Goal: Browse casually: Explore the website without a specific task or goal

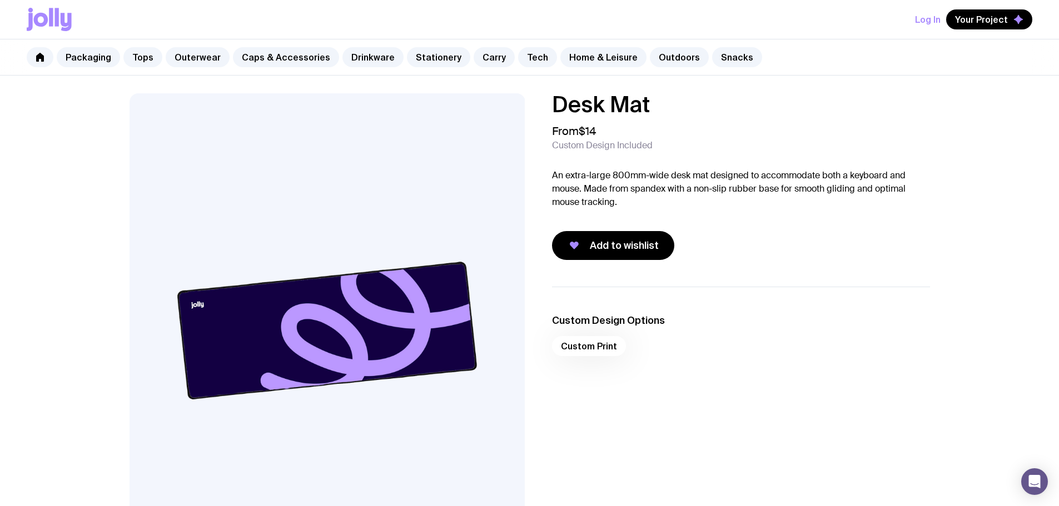
drag, startPoint x: 612, startPoint y: 316, endPoint x: 626, endPoint y: 315, distance: 13.9
click at [614, 316] on h3 "Custom Design Options" at bounding box center [741, 320] width 378 height 13
drag, startPoint x: 626, startPoint y: 315, endPoint x: 645, endPoint y: 315, distance: 19.5
click at [628, 315] on h3 "Custom Design Options" at bounding box center [741, 320] width 378 height 13
drag, startPoint x: 645, startPoint y: 315, endPoint x: 651, endPoint y: 313, distance: 5.7
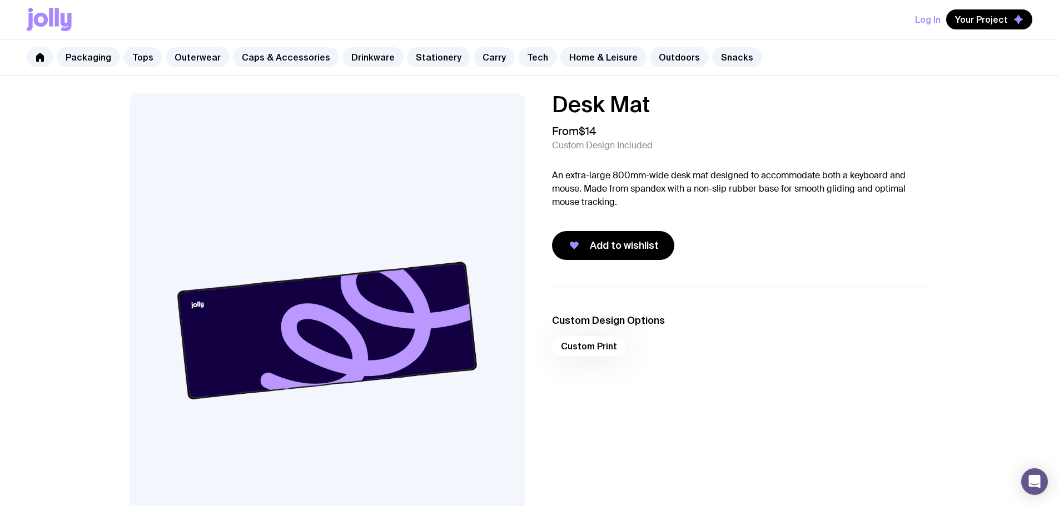
click at [648, 315] on h3 "Custom Design Options" at bounding box center [741, 320] width 378 height 13
click at [623, 225] on div "Desk Mat From $14 Custom Design Included An extra-large 800mm-wide desk mat des…" at bounding box center [741, 176] width 378 height 167
drag, startPoint x: 694, startPoint y: 123, endPoint x: 708, endPoint y: 98, distance: 27.9
click at [697, 118] on div "Desk Mat From $14 Custom Design Included An extra-large 800mm-wide desk mat des…" at bounding box center [741, 176] width 378 height 167
click at [984, 14] on span "Your Project" at bounding box center [981, 19] width 53 height 11
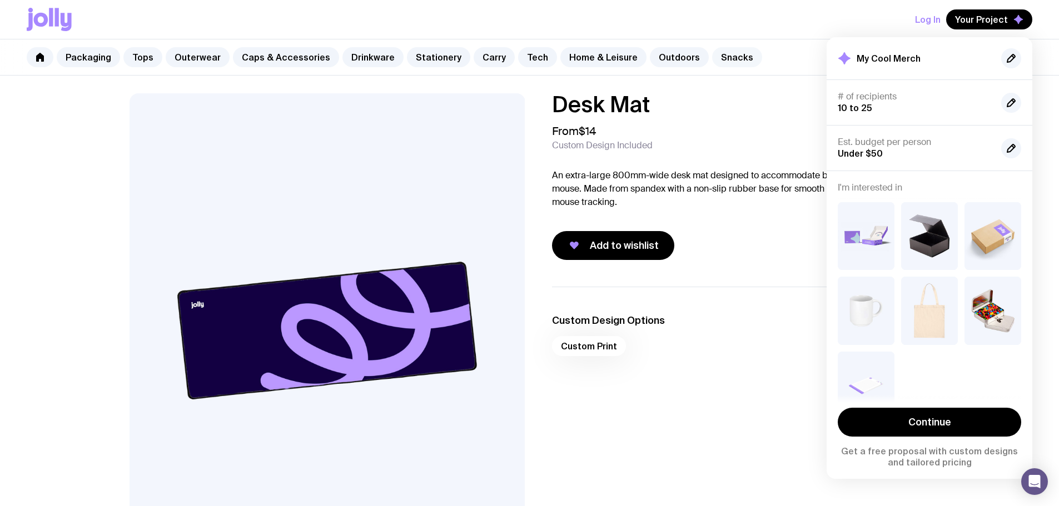
click at [712, 66] on link "Snacks" at bounding box center [737, 57] width 50 height 20
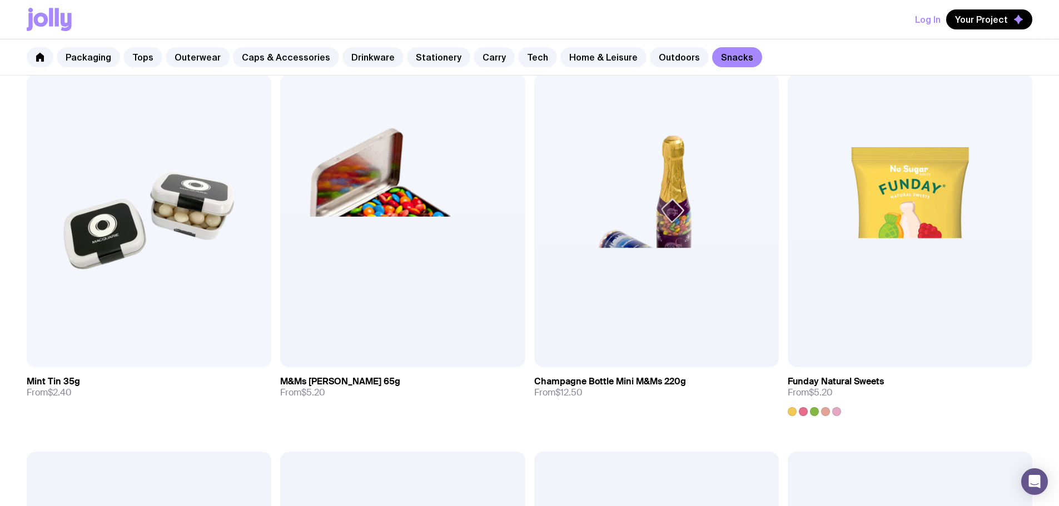
scroll to position [222, 0]
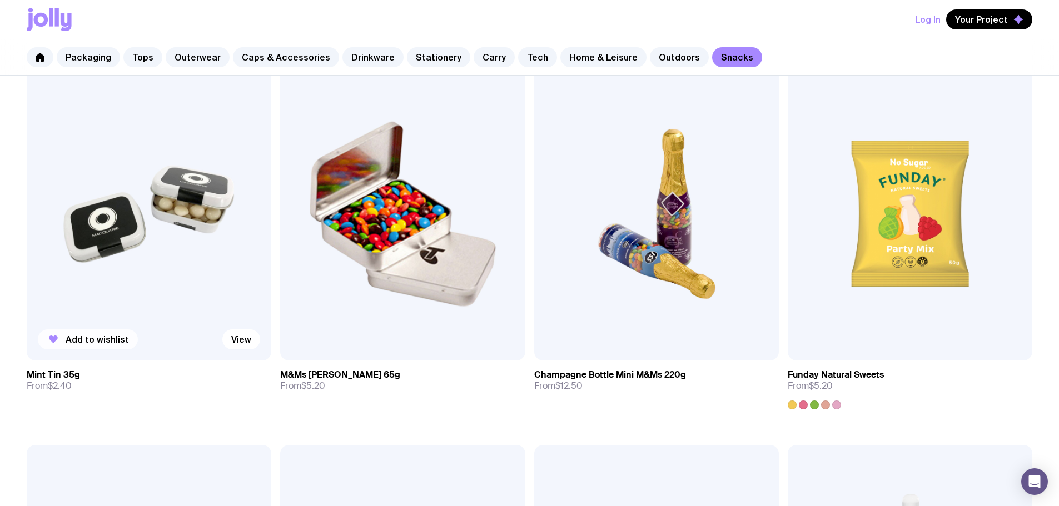
click at [81, 334] on span "Add to wishlist" at bounding box center [97, 339] width 63 height 11
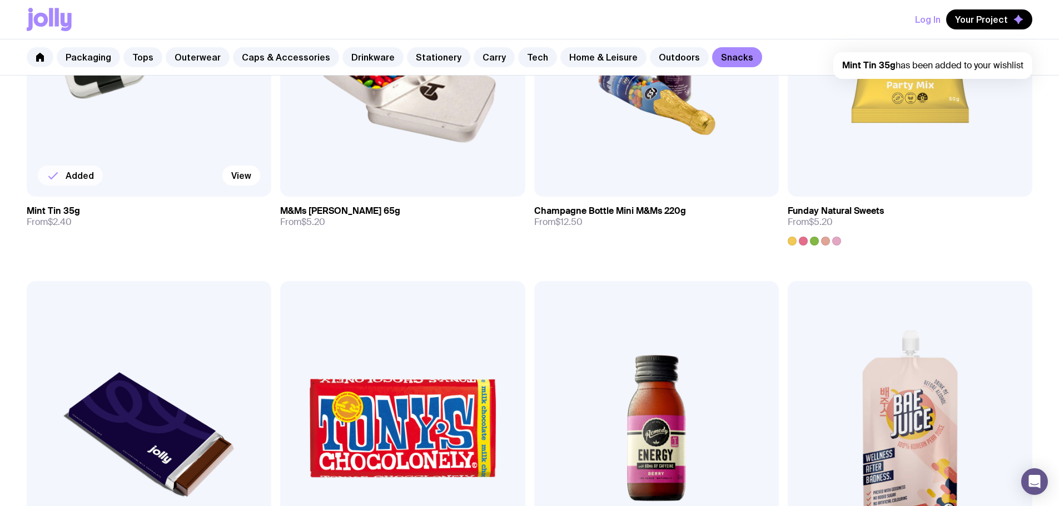
scroll to position [445, 0]
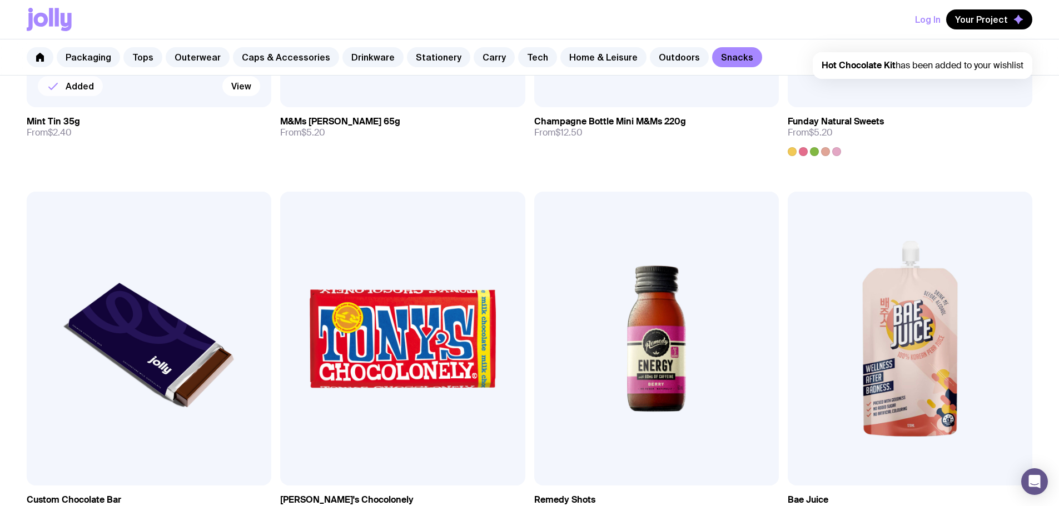
scroll to position [492, 0]
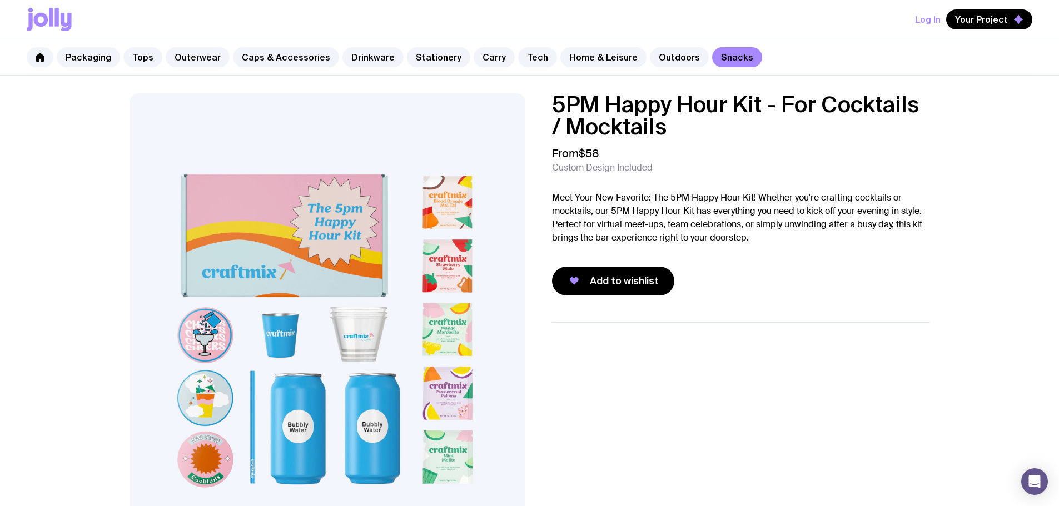
scroll to position [492, 0]
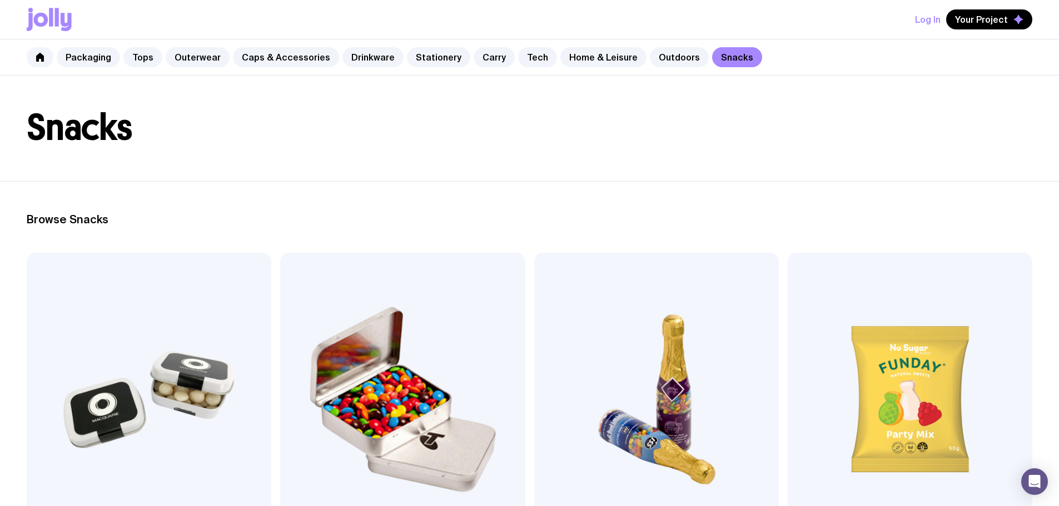
scroll to position [0, 0]
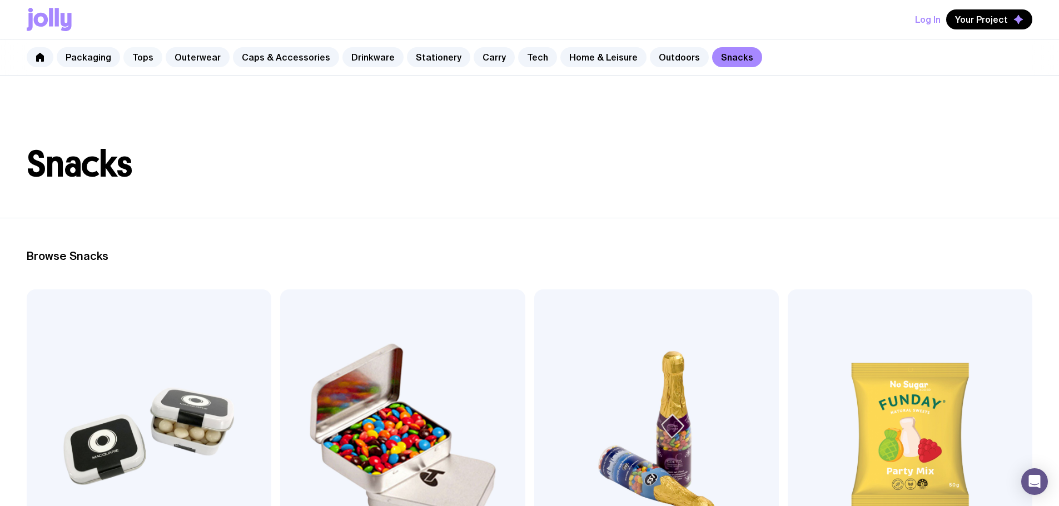
click at [138, 57] on link "Tops" at bounding box center [142, 57] width 39 height 20
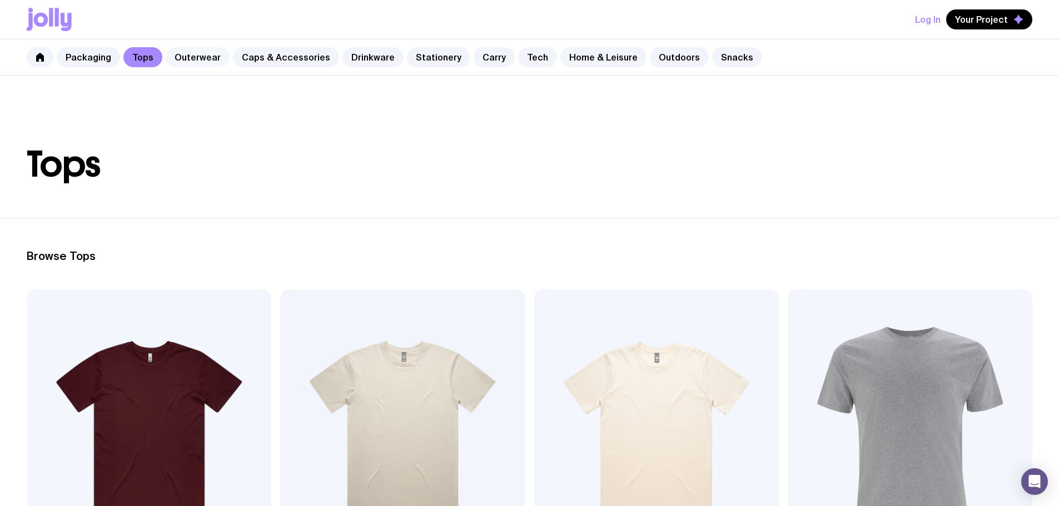
click at [208, 57] on link "Outerwear" at bounding box center [198, 57] width 64 height 20
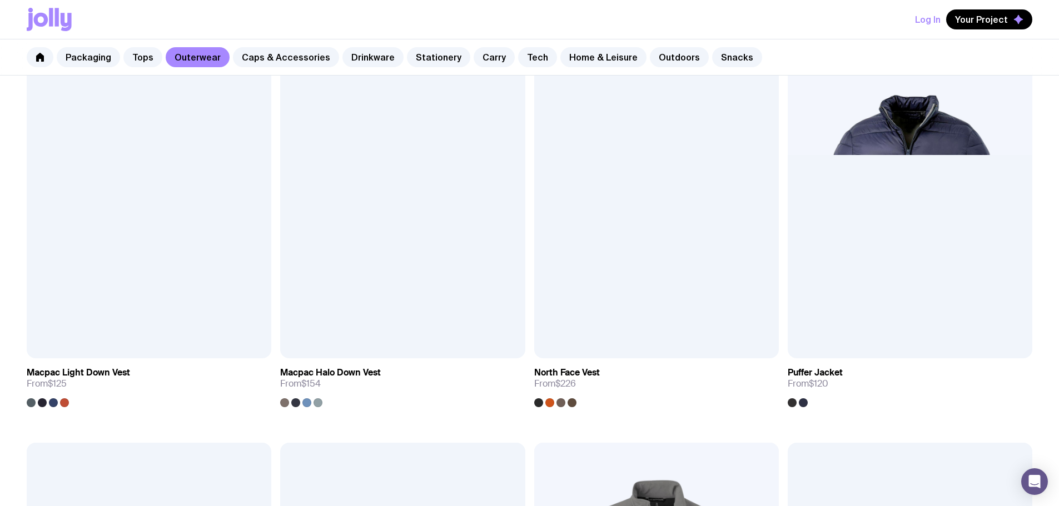
scroll to position [1043, 0]
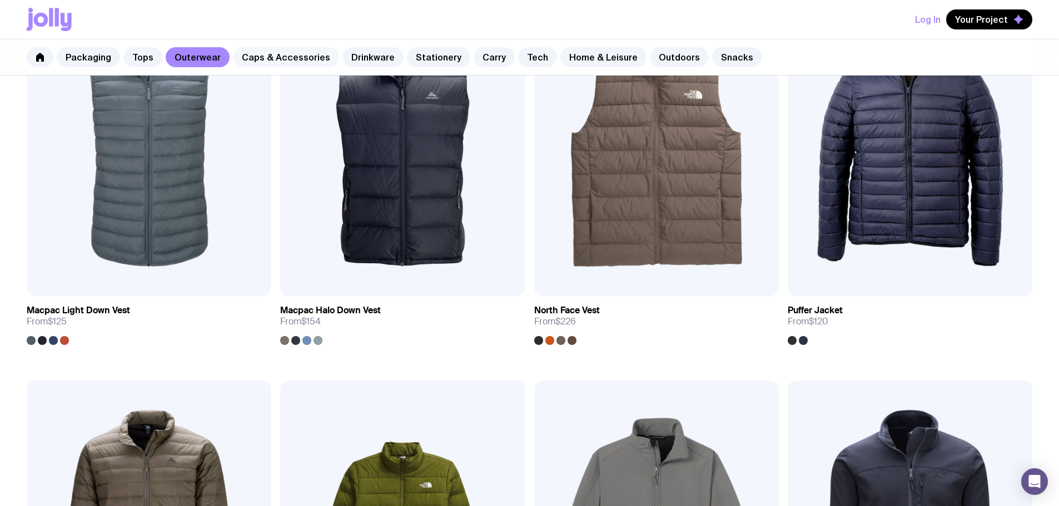
click at [297, 59] on link "Caps & Accessories" at bounding box center [286, 57] width 106 height 20
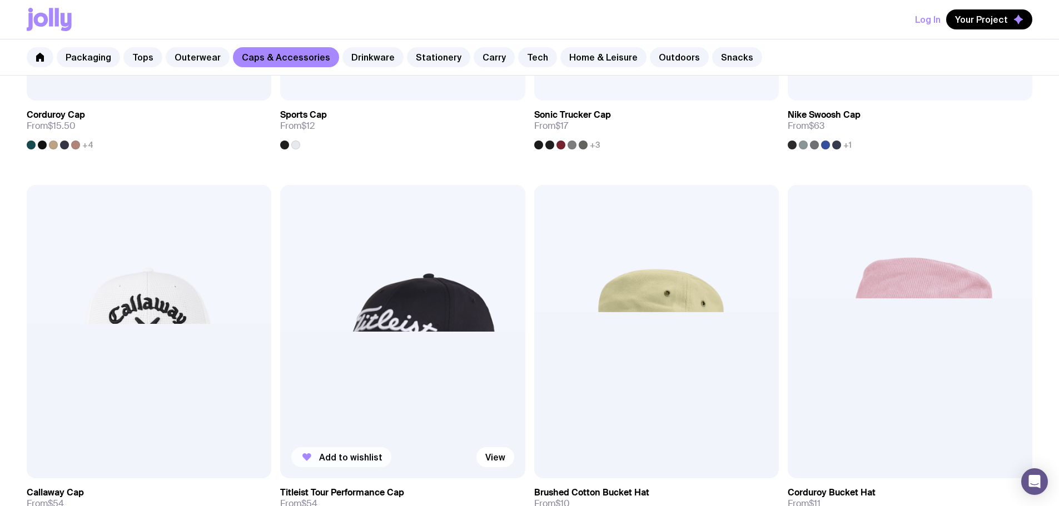
scroll to position [611, 0]
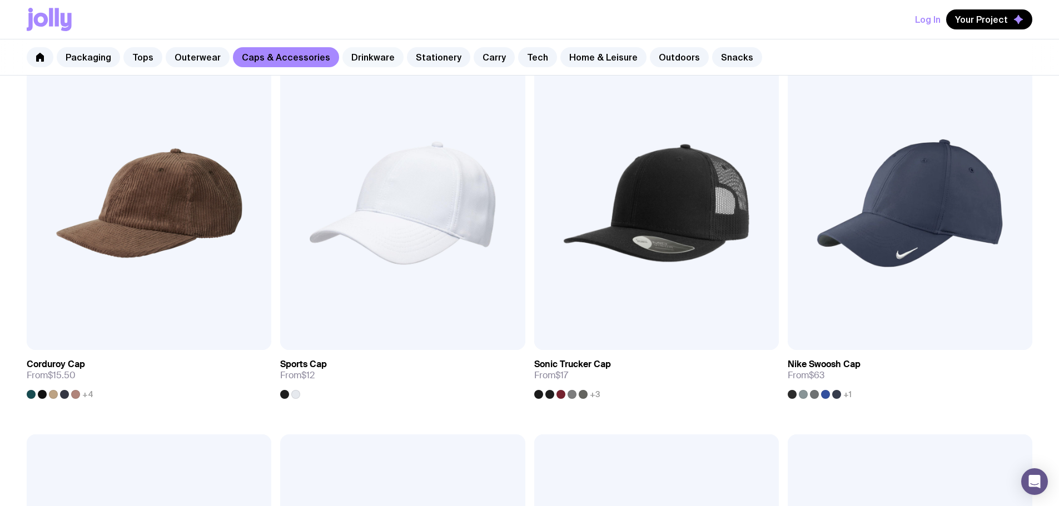
click at [350, 61] on link "Drinkware" at bounding box center [372, 57] width 61 height 20
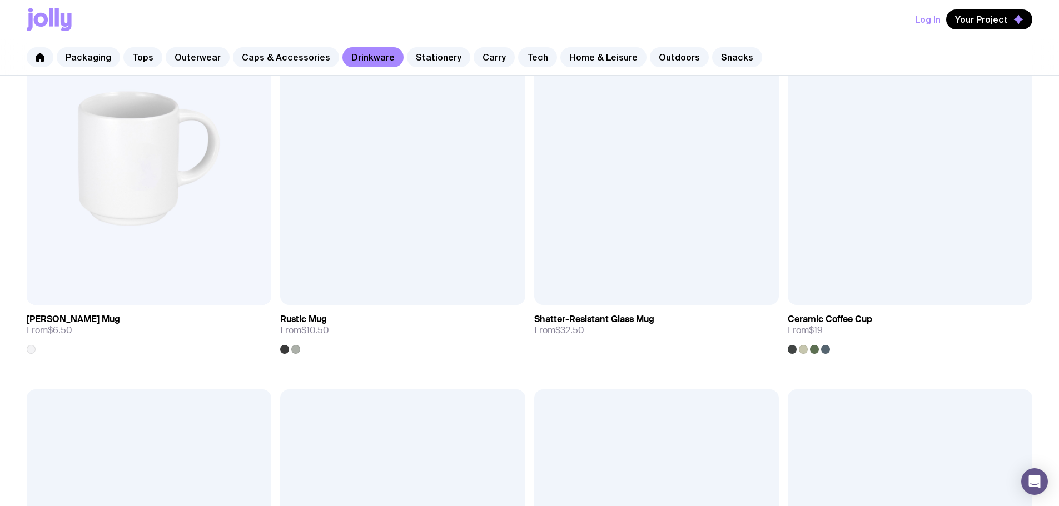
scroll to position [222, 0]
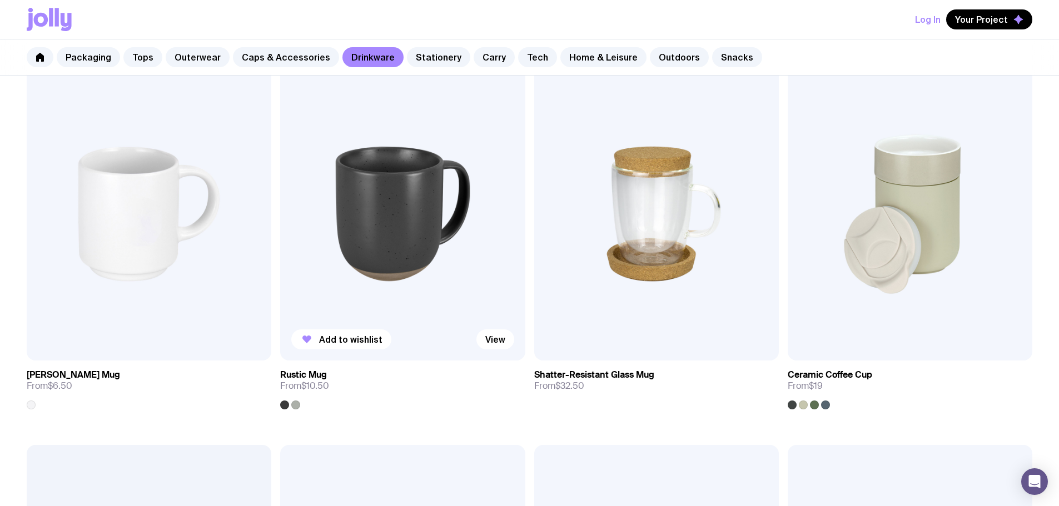
click at [291, 401] on div at bounding box center [295, 405] width 9 height 9
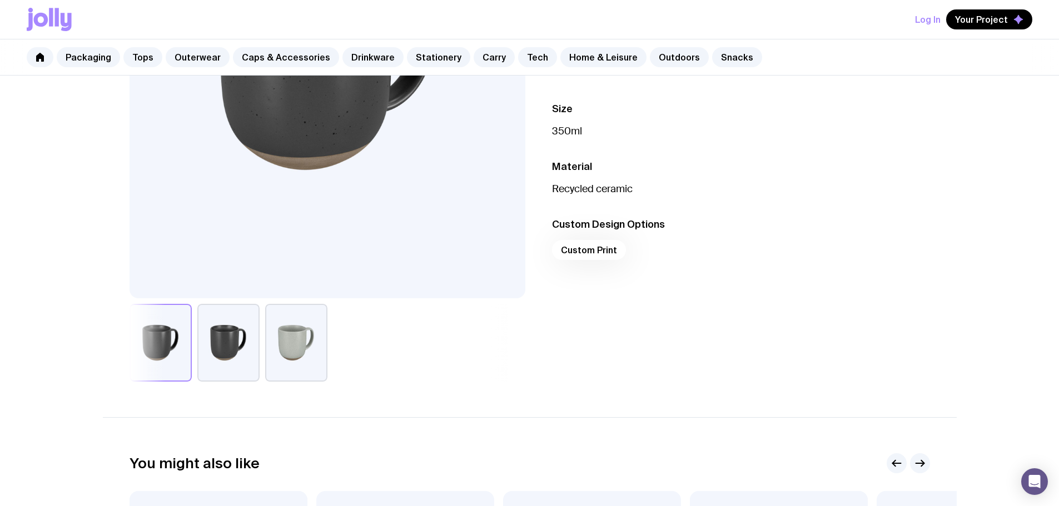
scroll to position [56, 0]
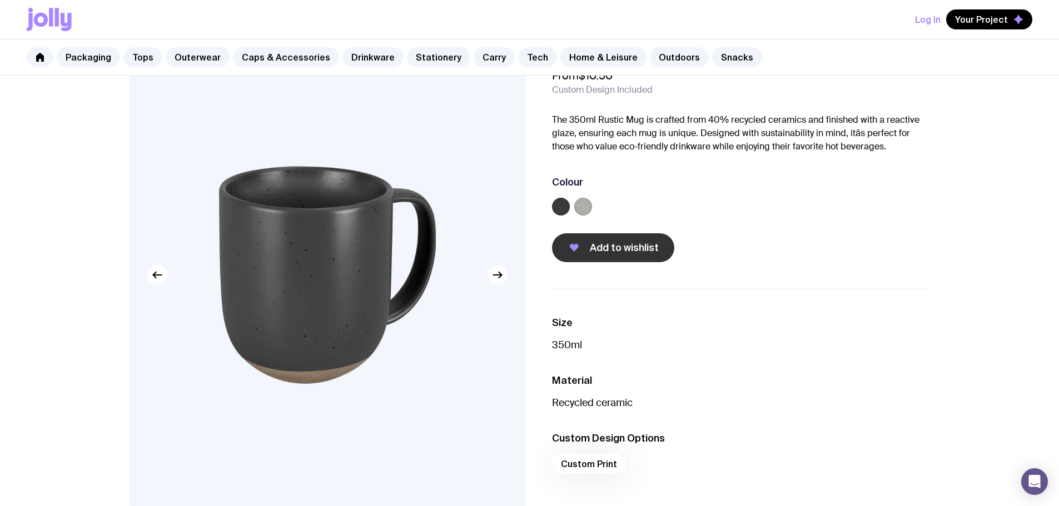
click at [625, 253] on span "Add to wishlist" at bounding box center [624, 247] width 69 height 13
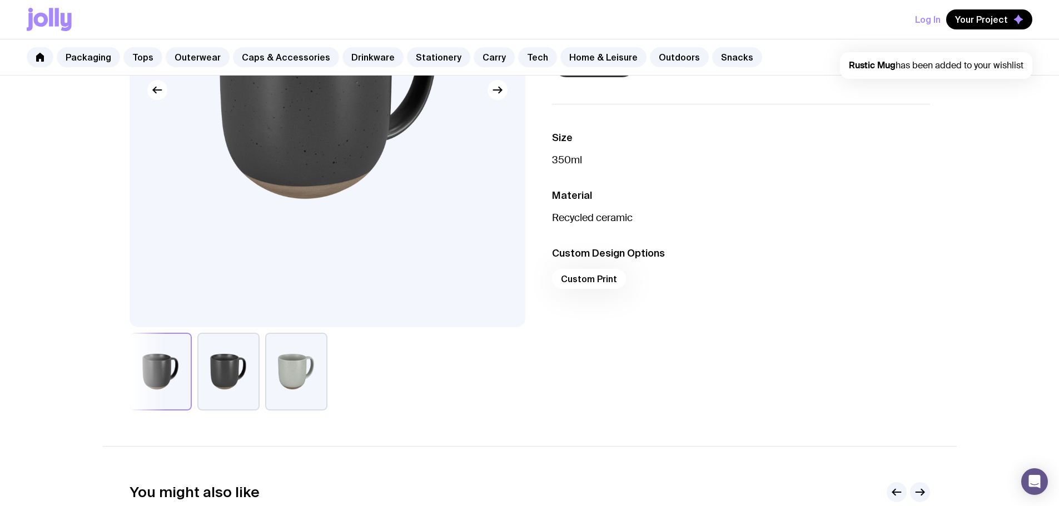
scroll to position [278, 0]
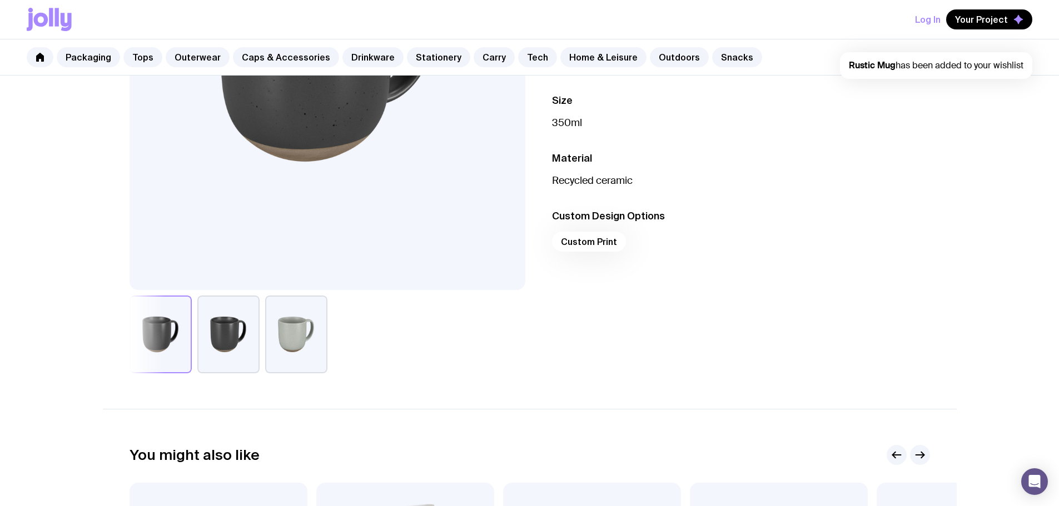
click at [293, 340] on button "button" at bounding box center [296, 335] width 62 height 78
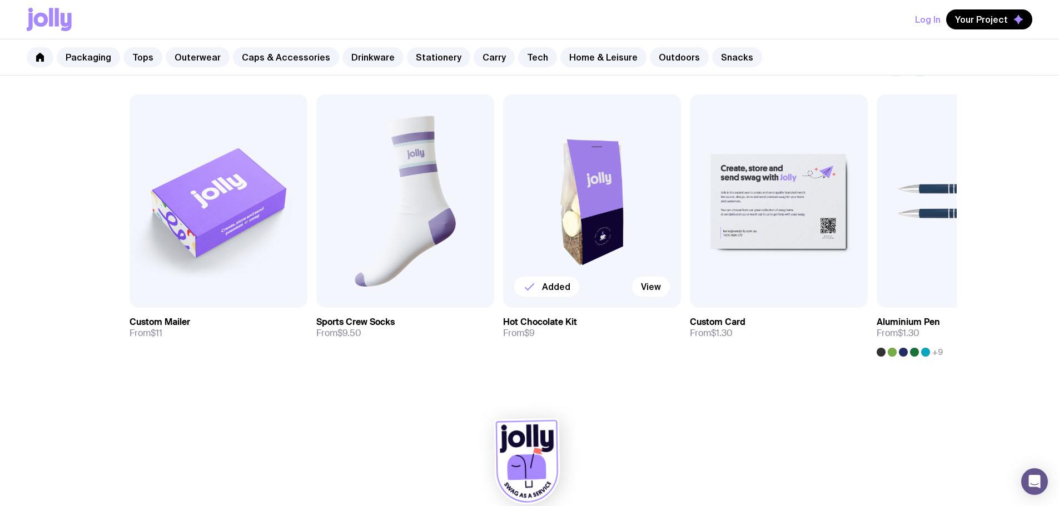
scroll to position [693, 0]
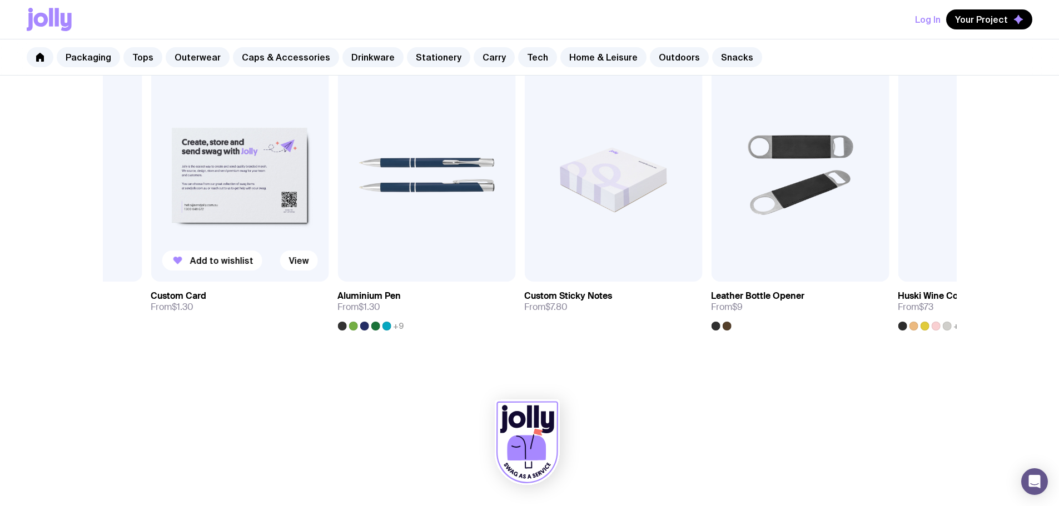
drag, startPoint x: 745, startPoint y: 263, endPoint x: 187, endPoint y: 304, distance: 559.6
click at [711, 306] on div "Add to wishlist View Custom Card From $1.30" at bounding box center [800, 199] width 178 height 262
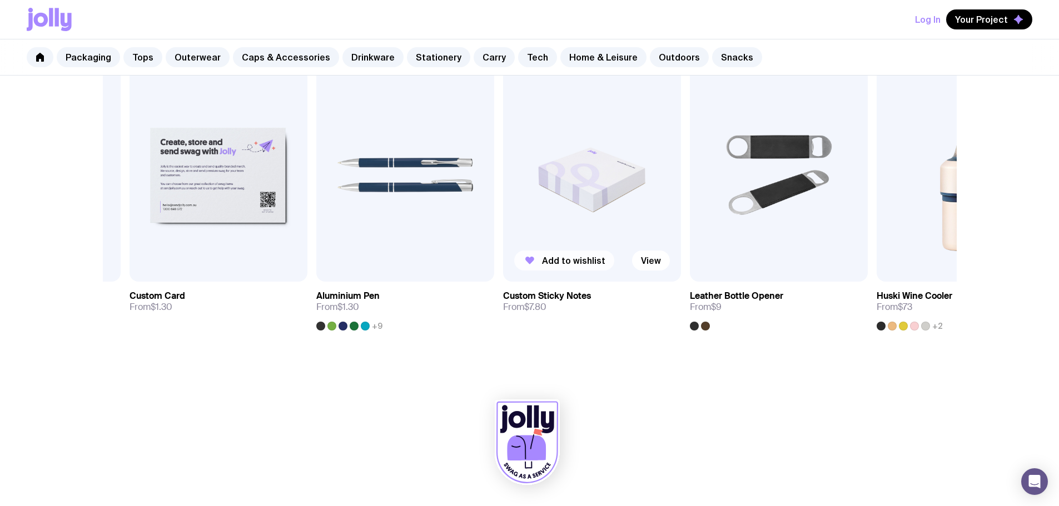
click at [581, 255] on span "Add to wishlist" at bounding box center [573, 260] width 63 height 11
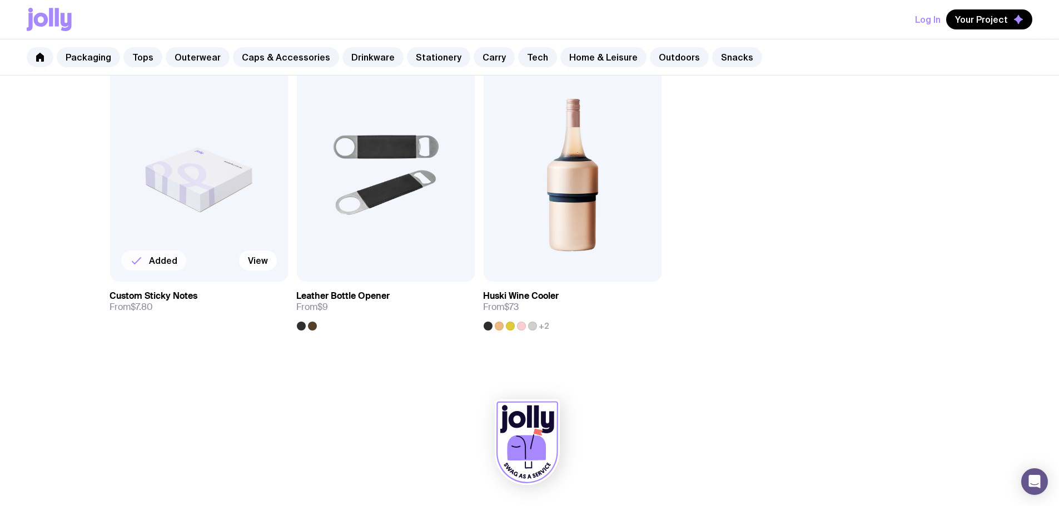
drag, startPoint x: 857, startPoint y: 219, endPoint x: 201, endPoint y: 240, distance: 655.7
click at [201, 240] on div "Add to wishlist View Custom Mailer From $11 Add to wishlist View Sports Crew So…" at bounding box center [530, 199] width 800 height 262
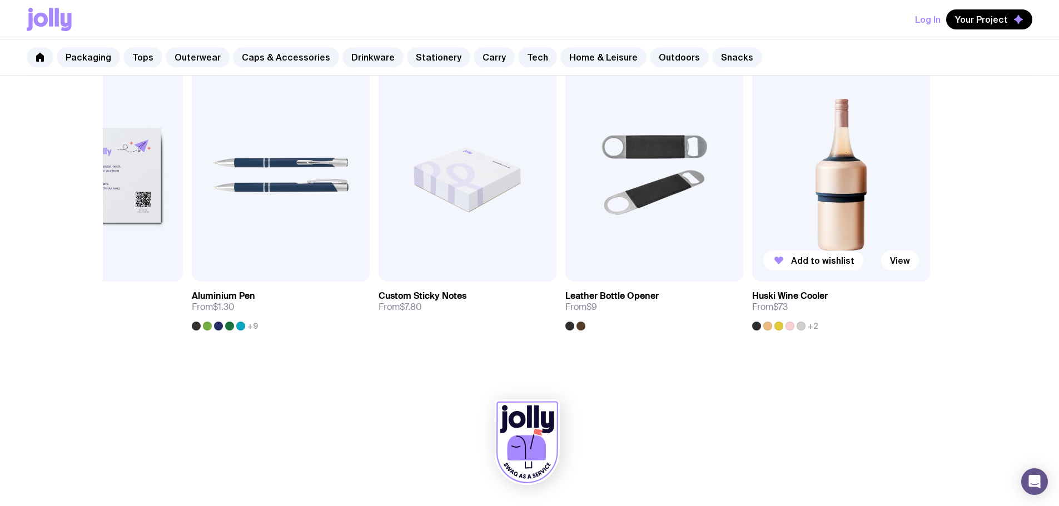
click at [785, 325] on div at bounding box center [789, 326] width 9 height 9
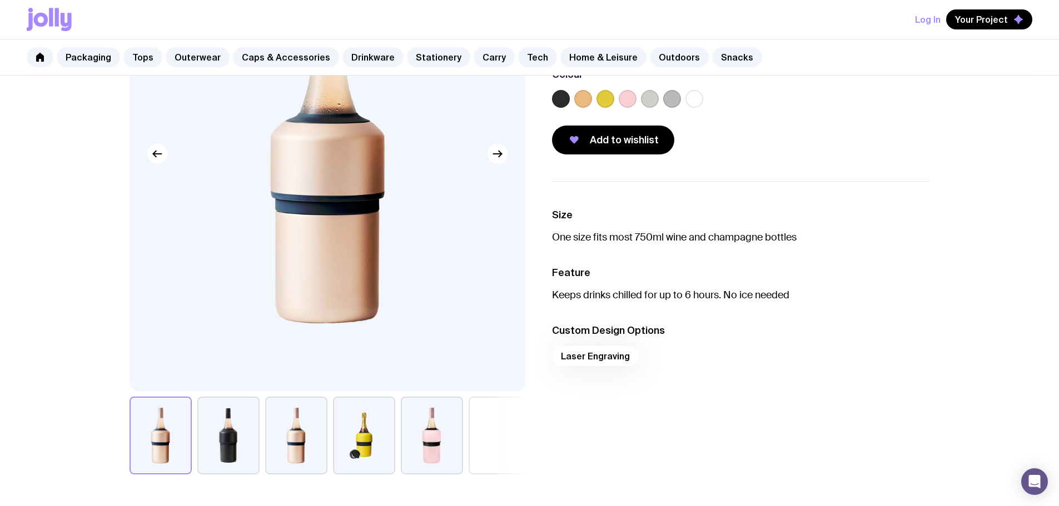
scroll to position [222, 0]
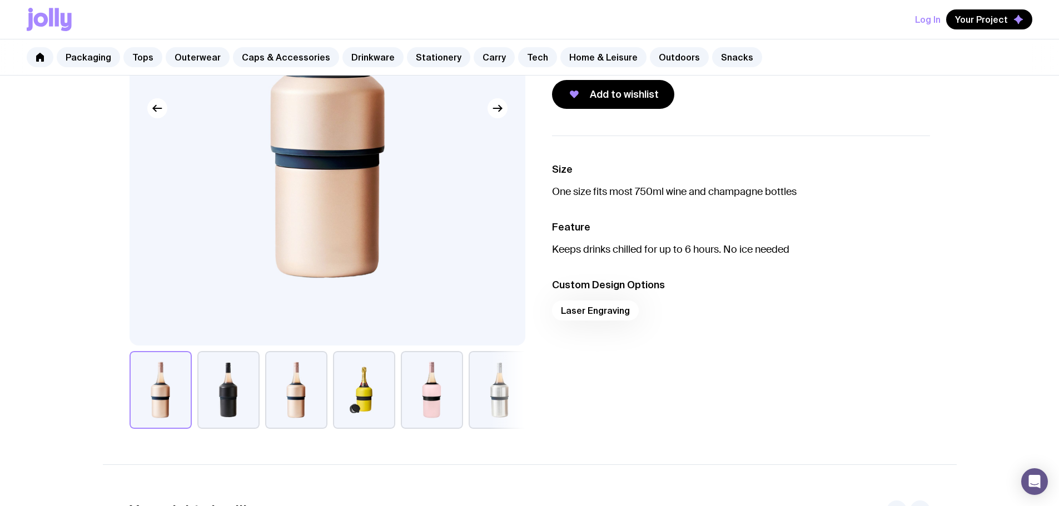
click at [435, 400] on button "button" at bounding box center [432, 390] width 62 height 78
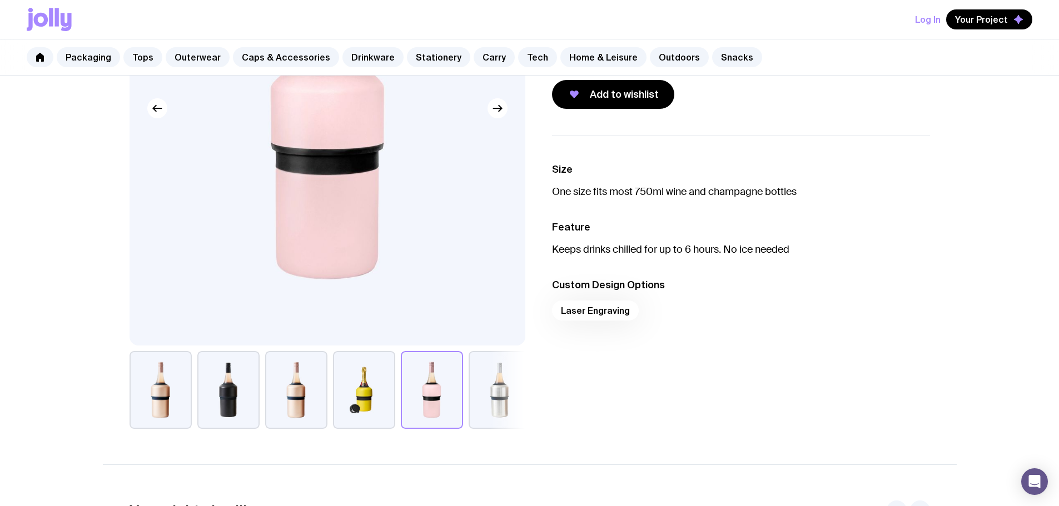
click at [366, 397] on button "button" at bounding box center [364, 390] width 62 height 78
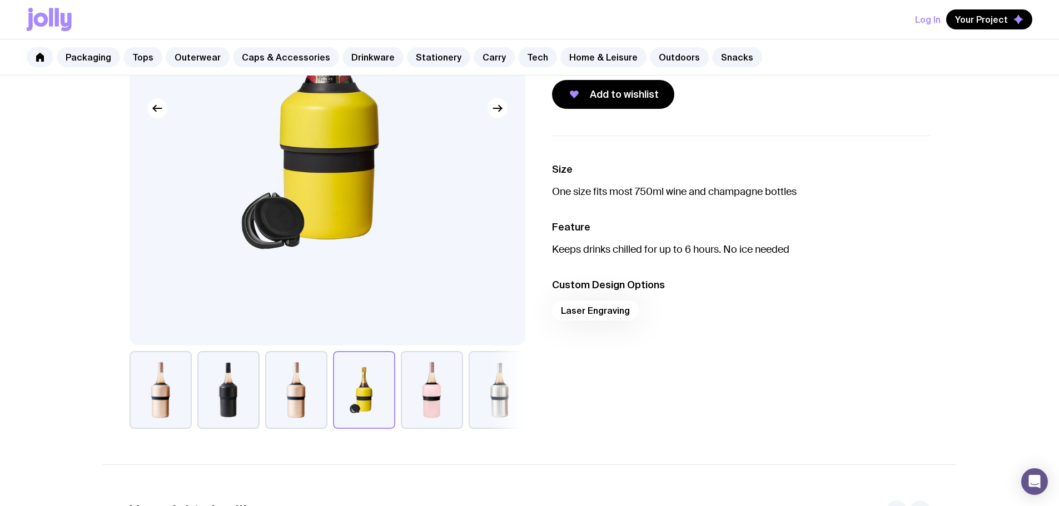
click at [292, 390] on button "button" at bounding box center [296, 390] width 62 height 78
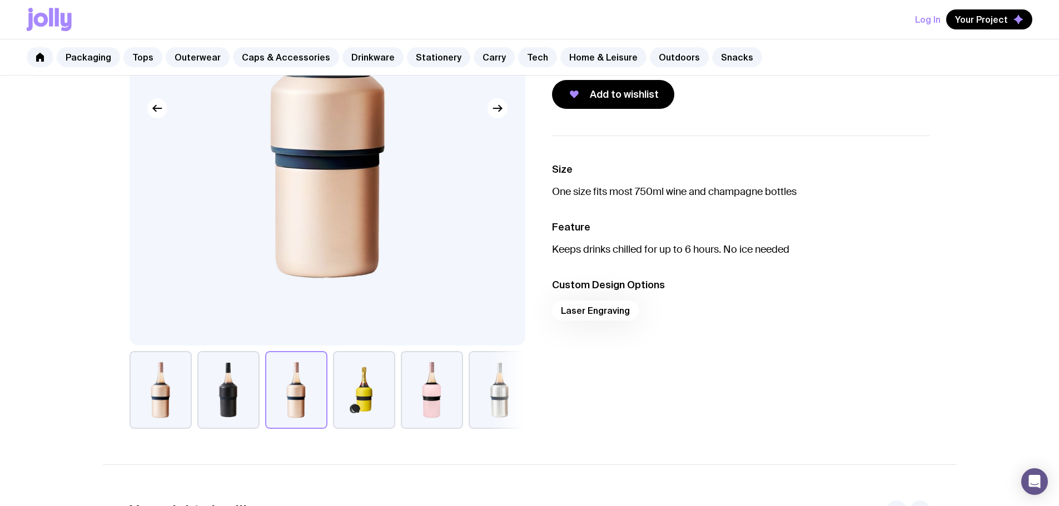
click at [232, 395] on button "button" at bounding box center [228, 390] width 62 height 78
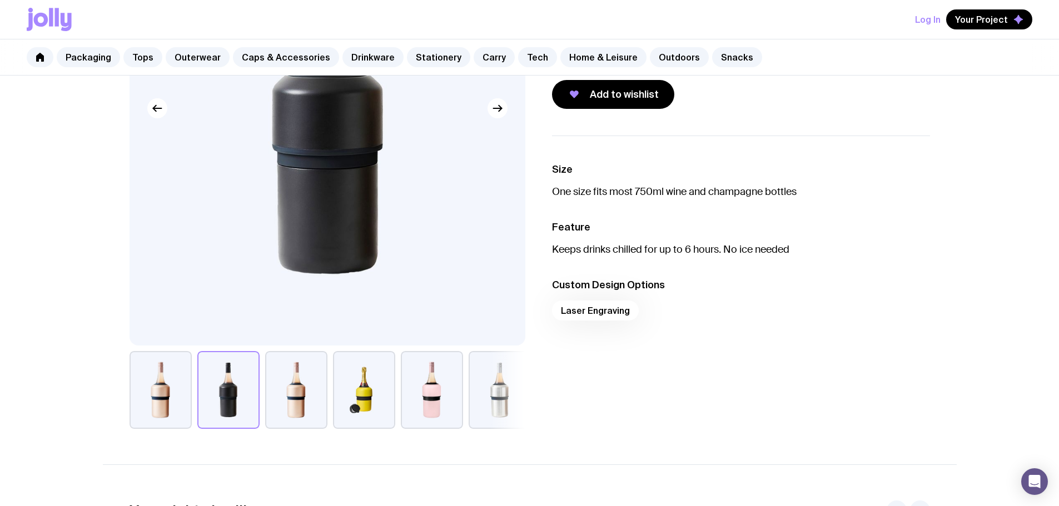
click at [187, 392] on button "button" at bounding box center [161, 390] width 62 height 78
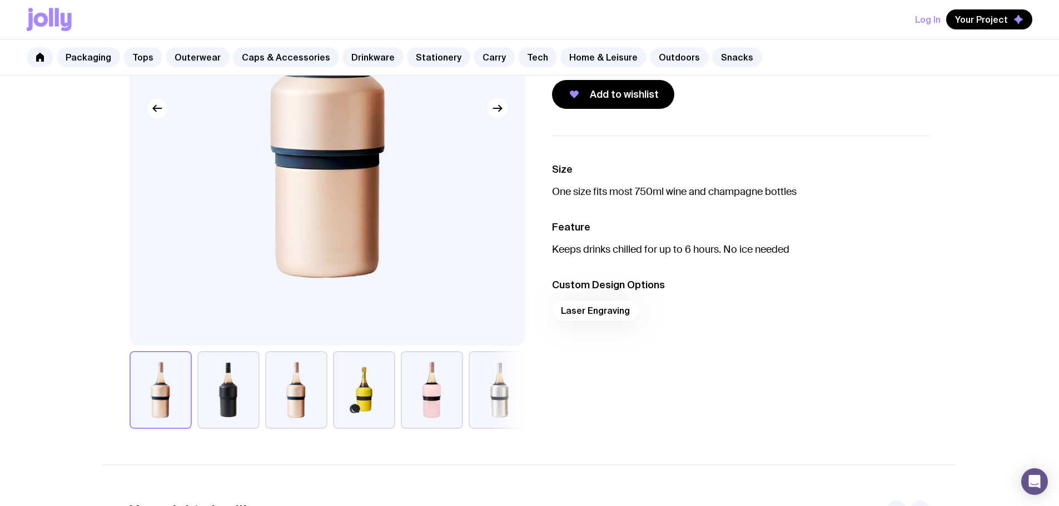
click at [476, 389] on button "button" at bounding box center [500, 390] width 62 height 78
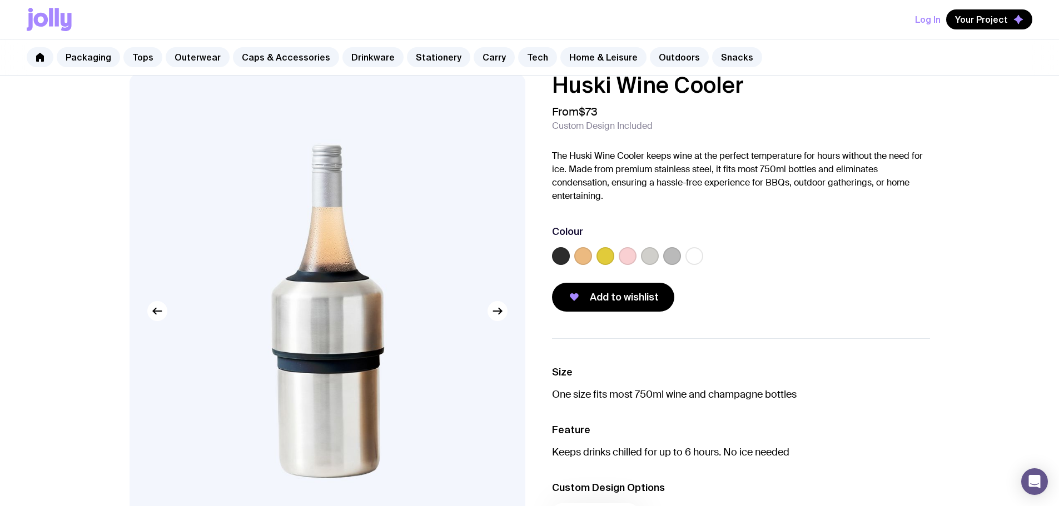
scroll to position [0, 0]
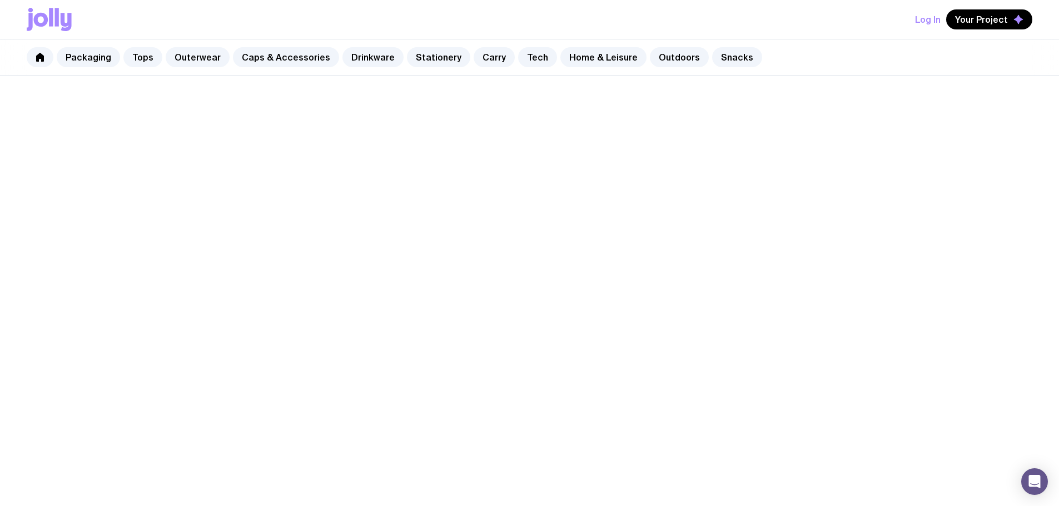
scroll to position [693, 0]
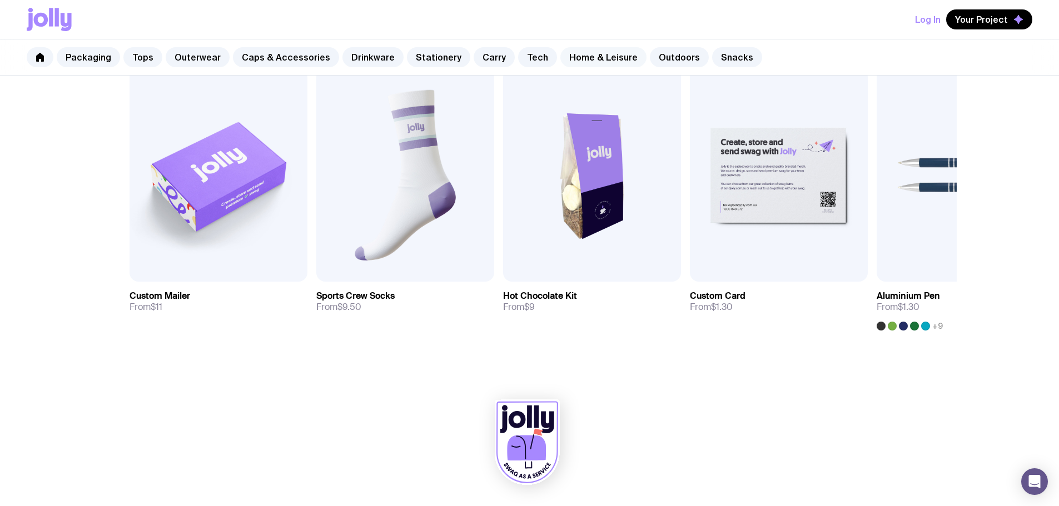
click at [561, 63] on link "Home & Leisure" at bounding box center [603, 57] width 86 height 20
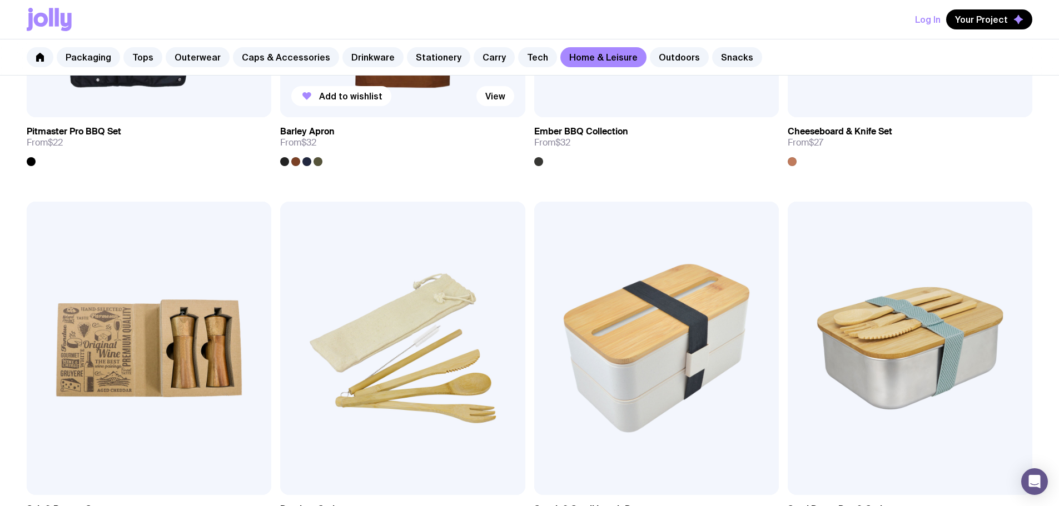
scroll to position [1223, 0]
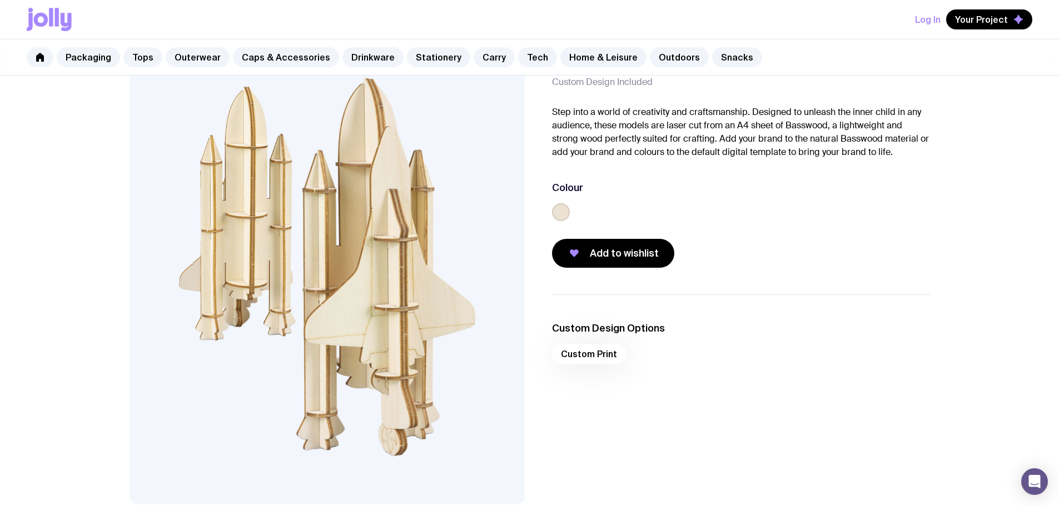
scroll to position [53, 0]
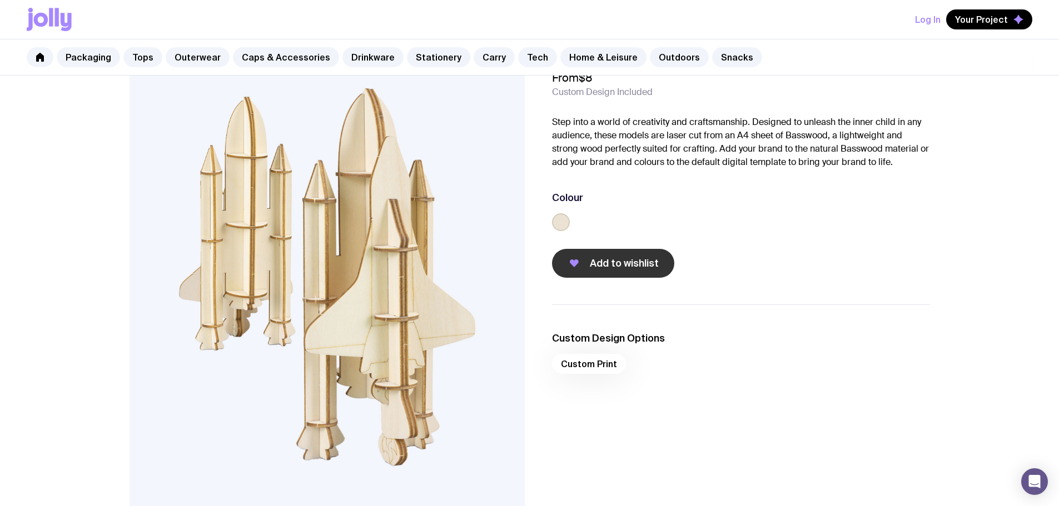
click at [620, 257] on span "Add to wishlist" at bounding box center [624, 263] width 69 height 13
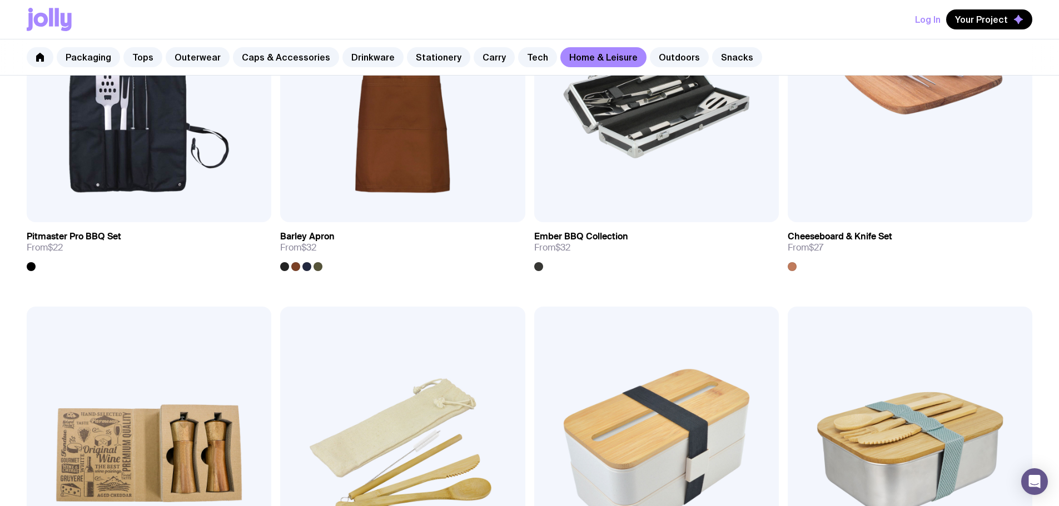
scroll to position [874, 0]
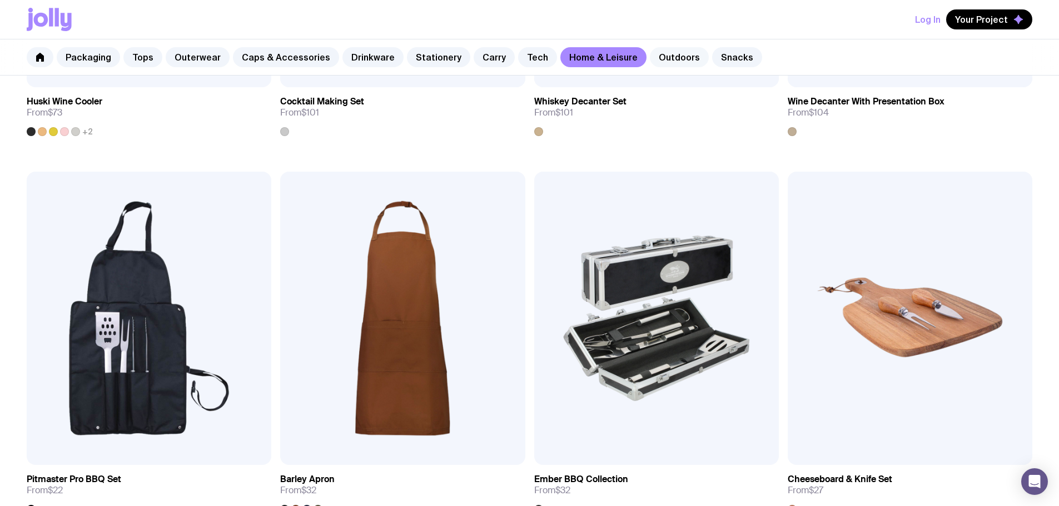
click at [663, 53] on link "Outdoors" at bounding box center [679, 57] width 59 height 20
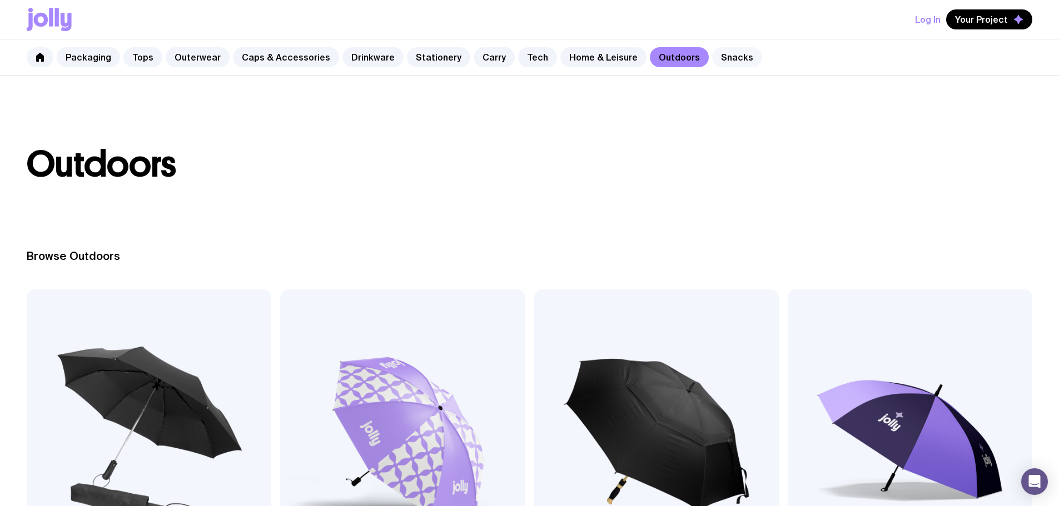
click at [719, 52] on link "Snacks" at bounding box center [737, 57] width 50 height 20
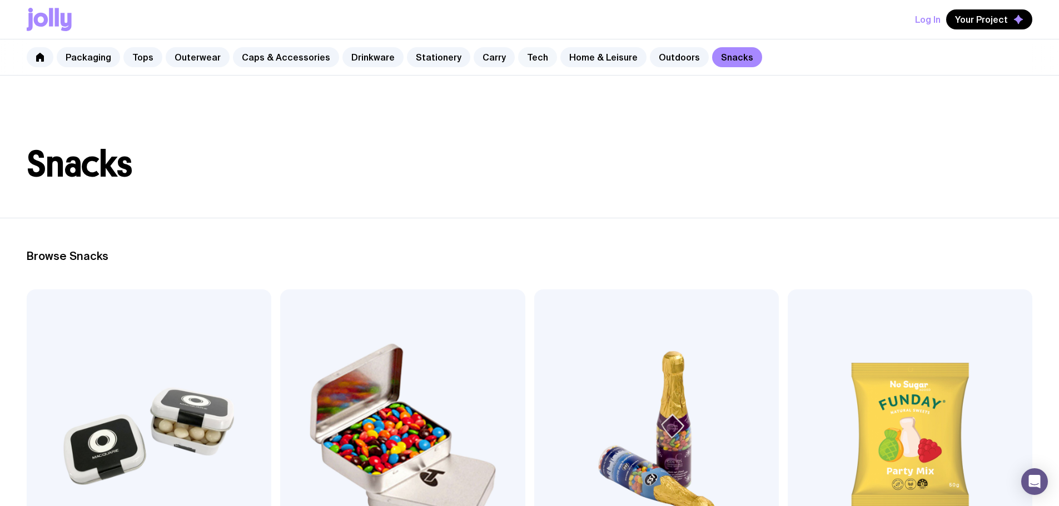
click at [518, 58] on link "Tech" at bounding box center [537, 57] width 39 height 20
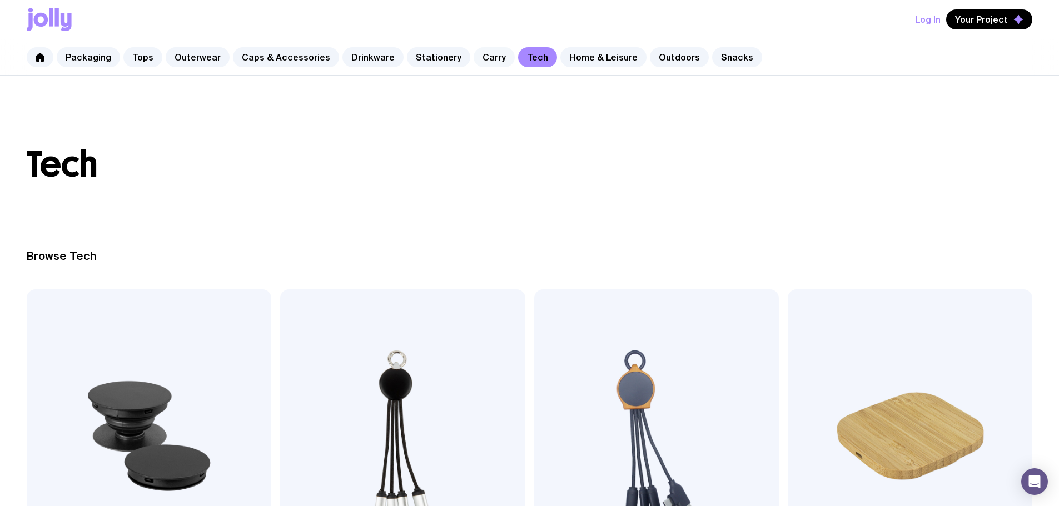
click at [474, 63] on link "Carry" at bounding box center [494, 57] width 41 height 20
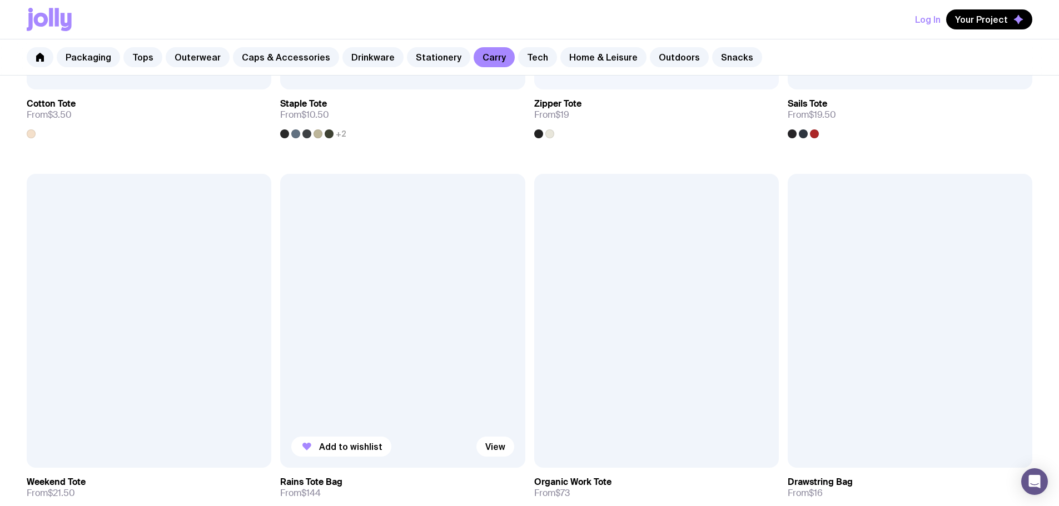
scroll to position [500, 0]
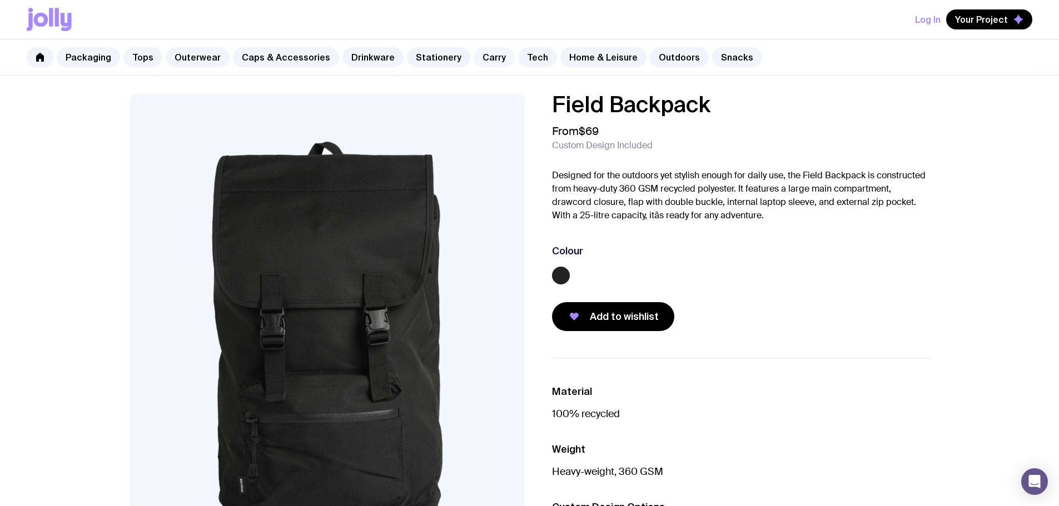
click at [474, 51] on link "Carry" at bounding box center [494, 57] width 41 height 20
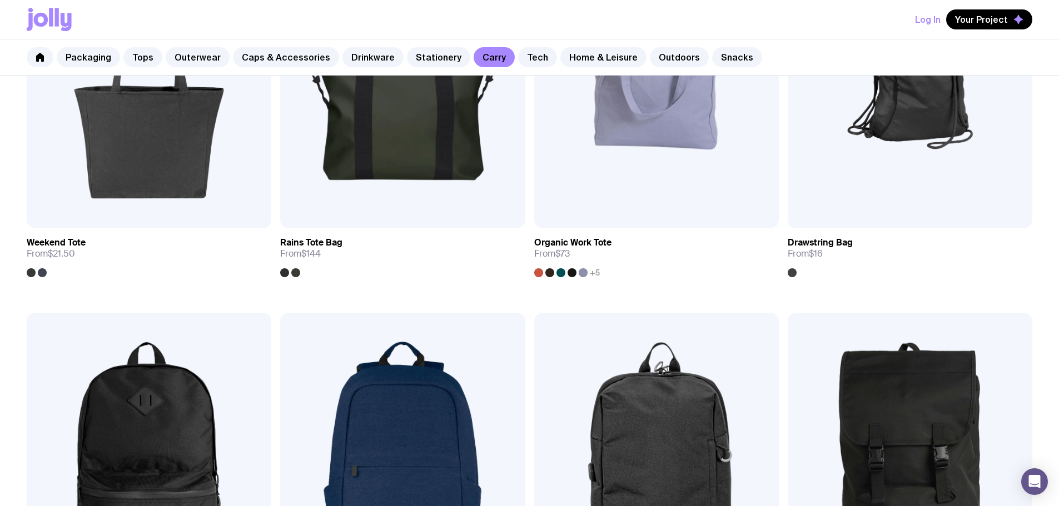
scroll to position [778, 0]
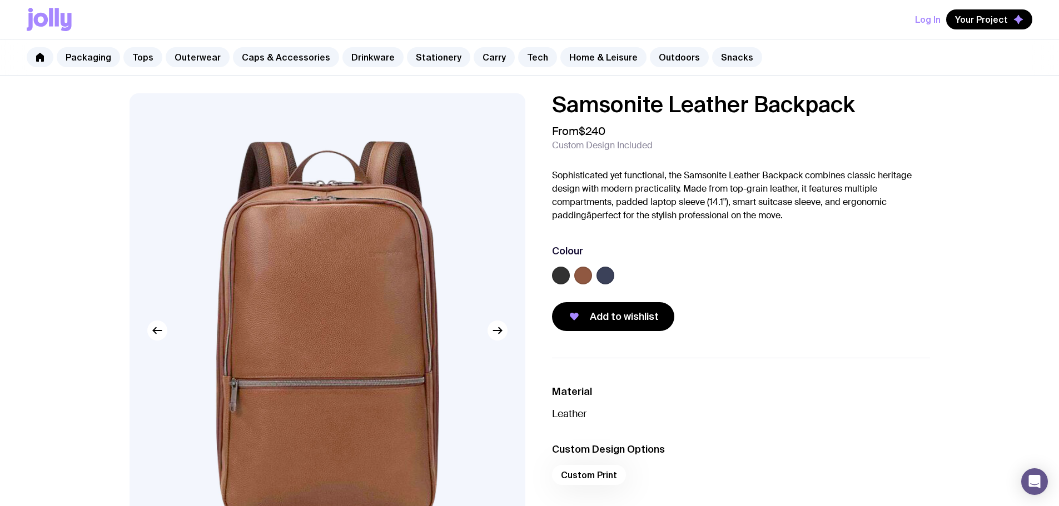
click at [554, 276] on label at bounding box center [561, 276] width 18 height 18
click at [0, 0] on input "radio" at bounding box center [0, 0] width 0 height 0
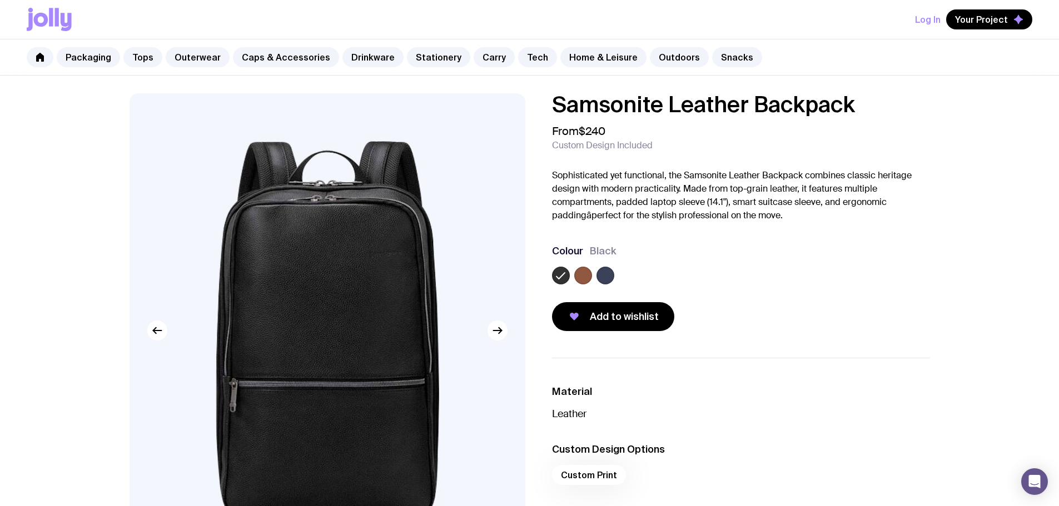
click at [587, 279] on label at bounding box center [583, 276] width 18 height 18
click at [0, 0] on input "radio" at bounding box center [0, 0] width 0 height 0
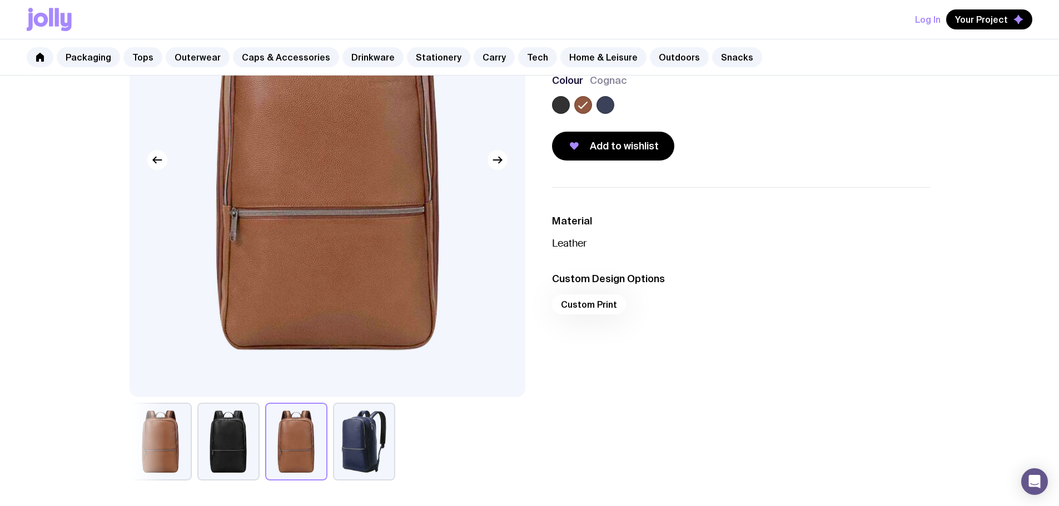
scroll to position [56, 0]
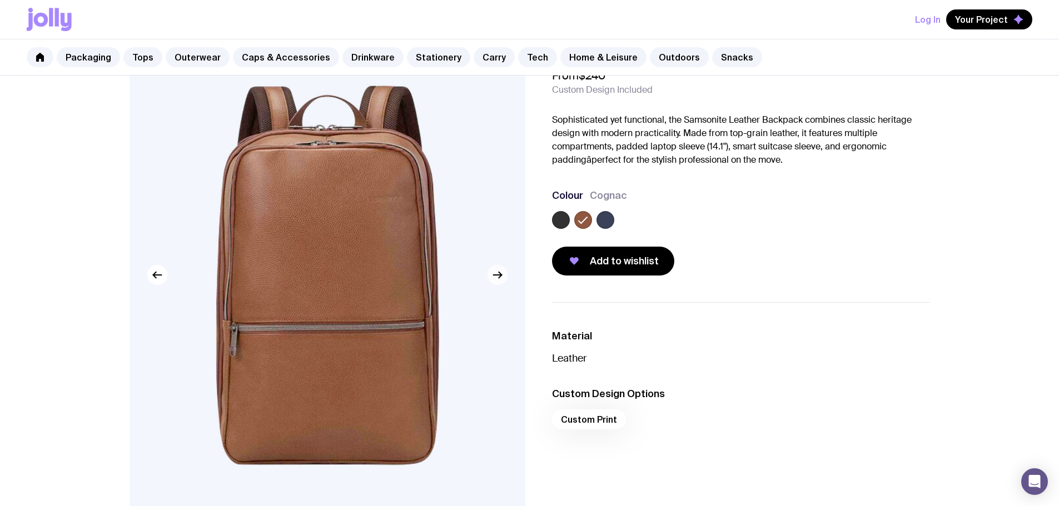
click at [504, 281] on button "button" at bounding box center [497, 275] width 20 height 20
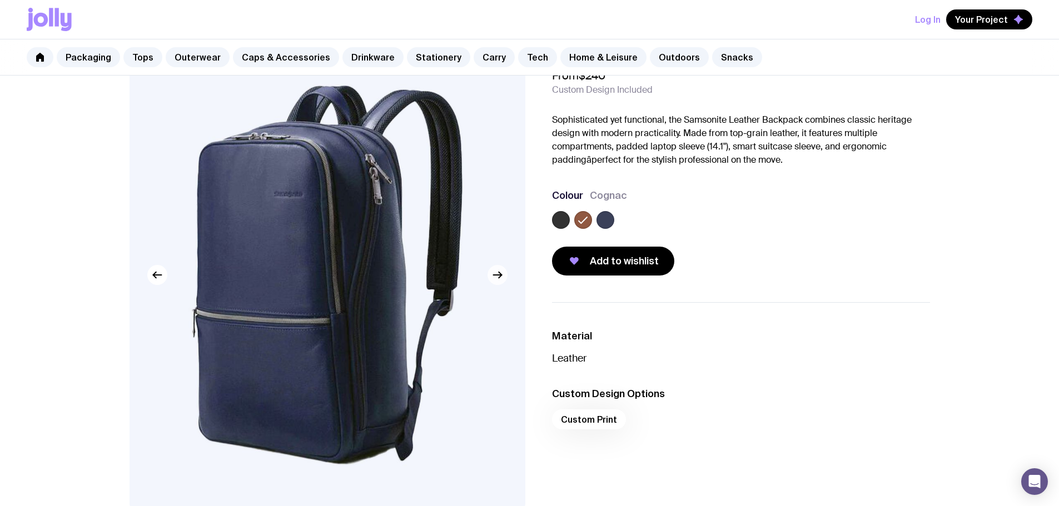
click at [503, 278] on icon "button" at bounding box center [497, 274] width 13 height 13
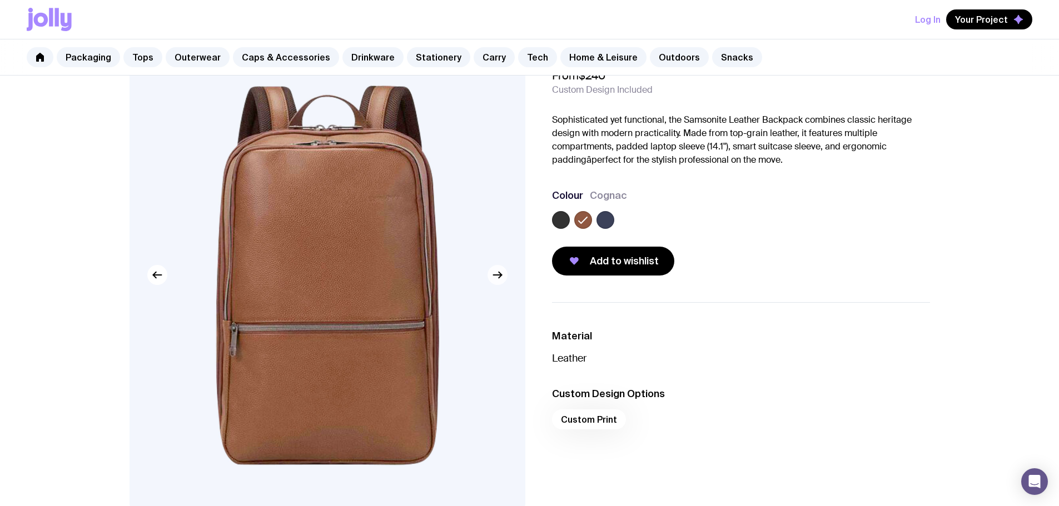
click at [503, 278] on icon "button" at bounding box center [497, 274] width 13 height 13
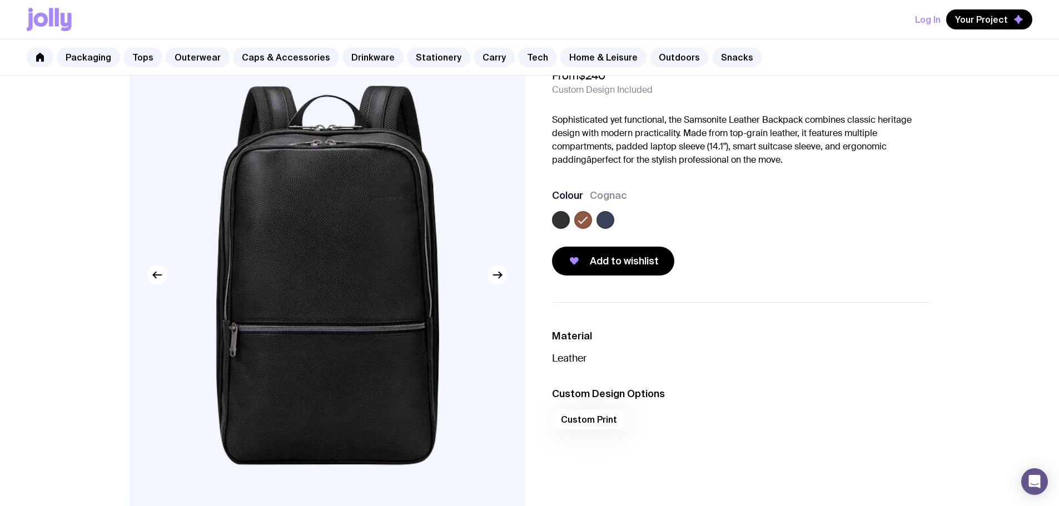
click at [503, 278] on icon "button" at bounding box center [497, 274] width 13 height 13
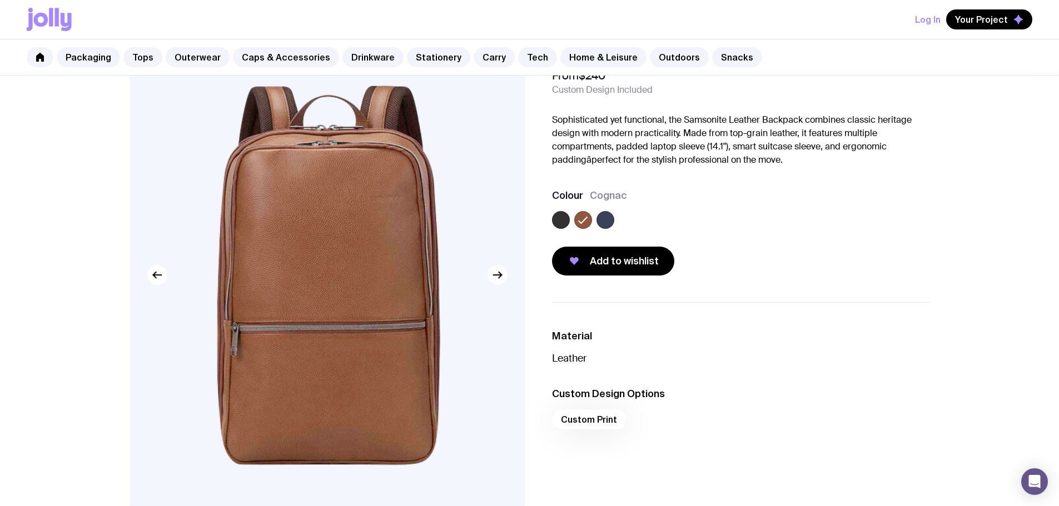
click at [503, 278] on icon "button" at bounding box center [497, 274] width 13 height 13
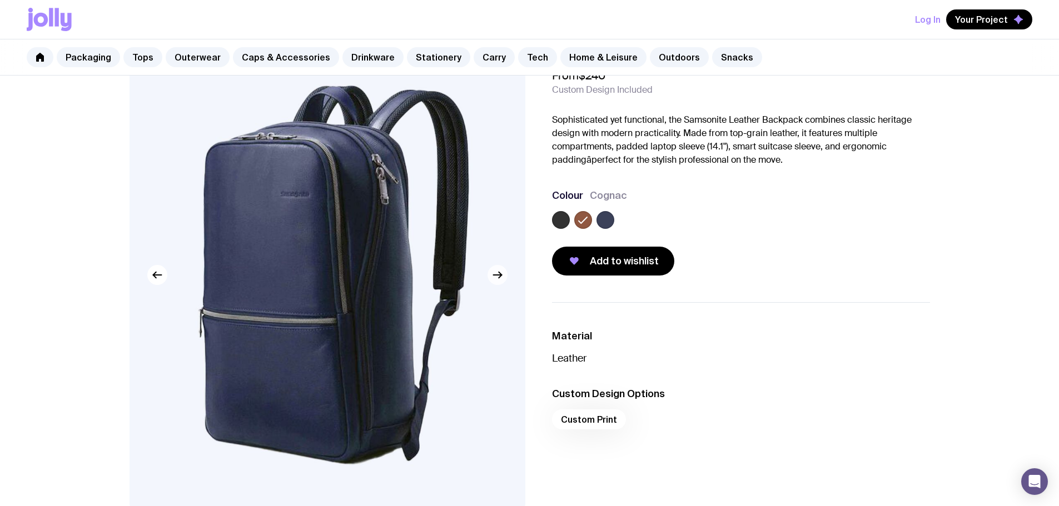
click at [503, 278] on icon "button" at bounding box center [497, 274] width 13 height 13
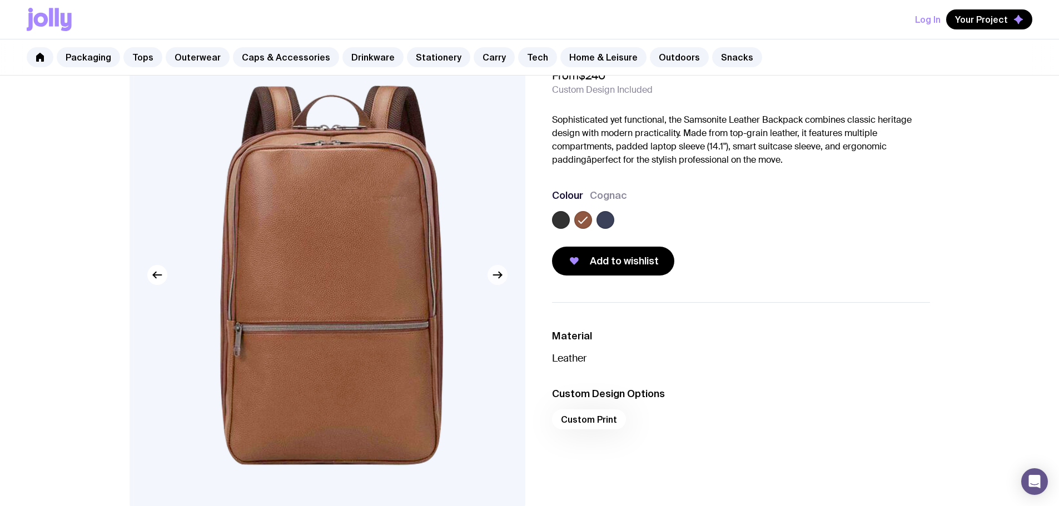
click at [503, 278] on icon "button" at bounding box center [497, 274] width 13 height 13
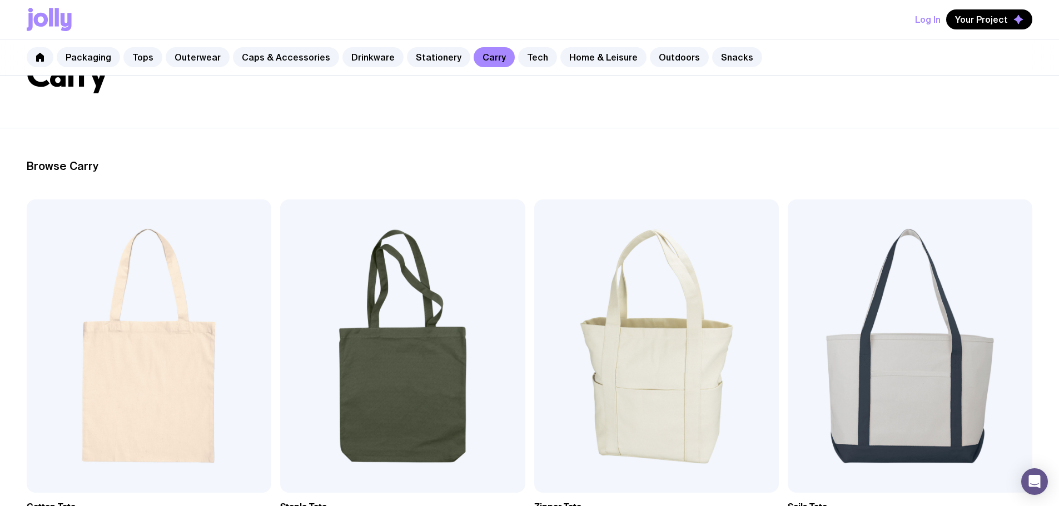
scroll to position [81, 0]
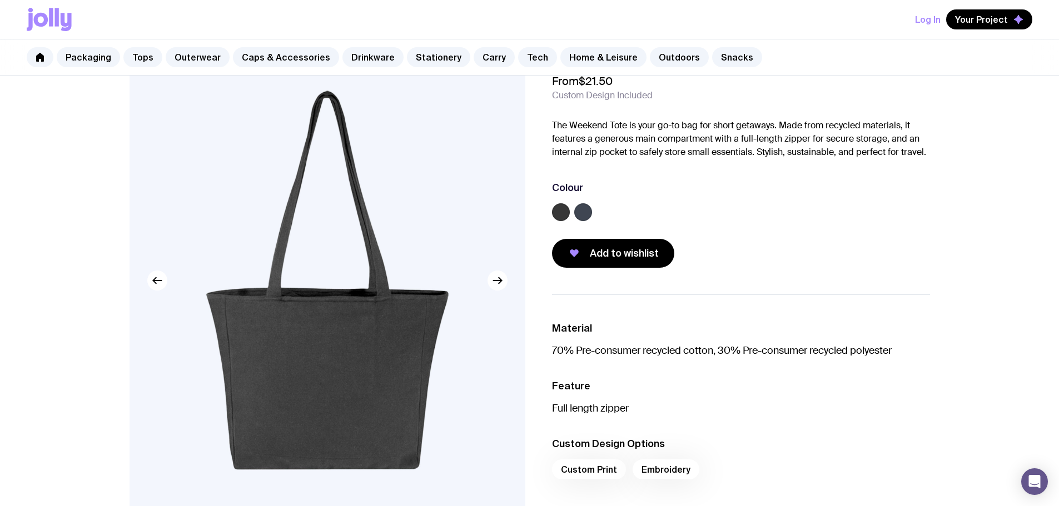
scroll to position [111, 0]
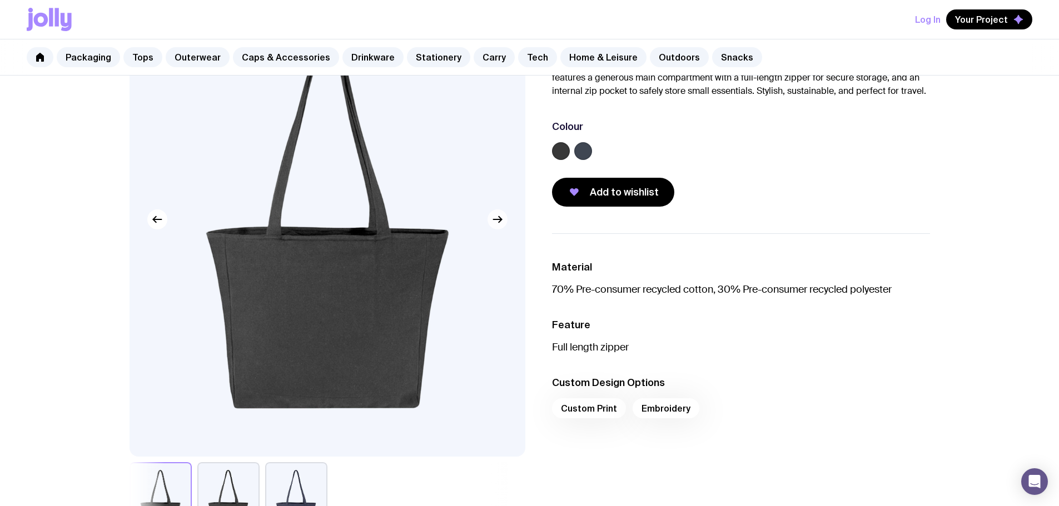
click at [494, 222] on icon "button" at bounding box center [497, 219] width 13 height 13
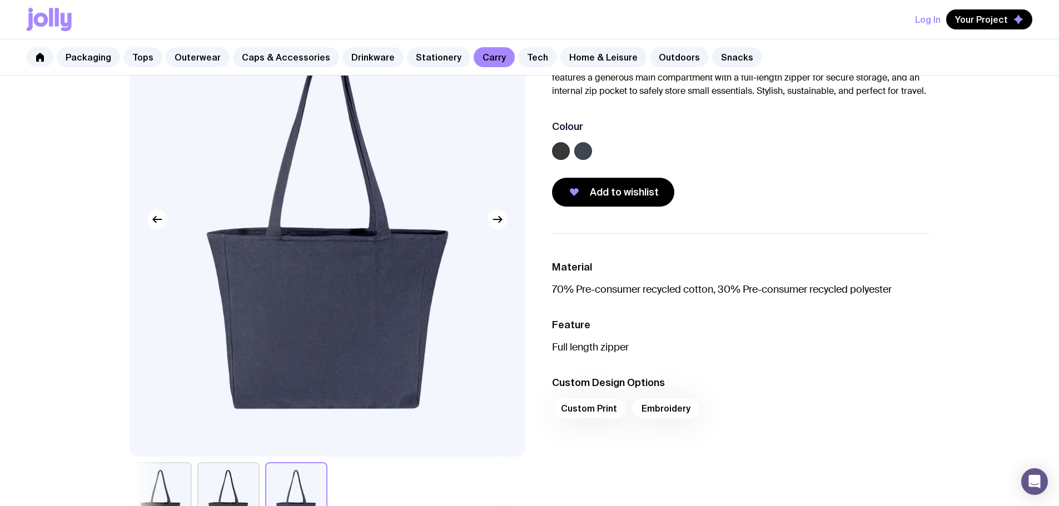
scroll to position [81, 0]
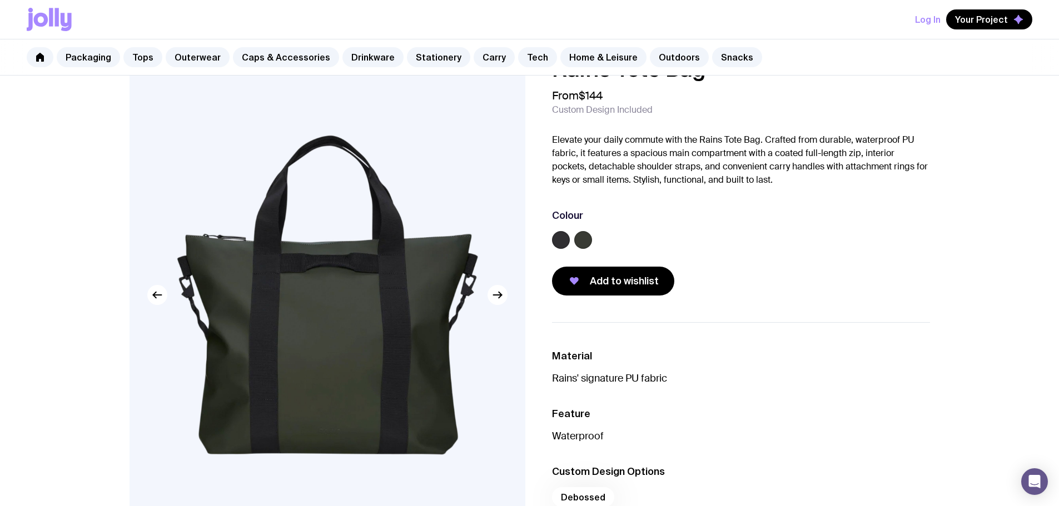
scroll to position [111, 0]
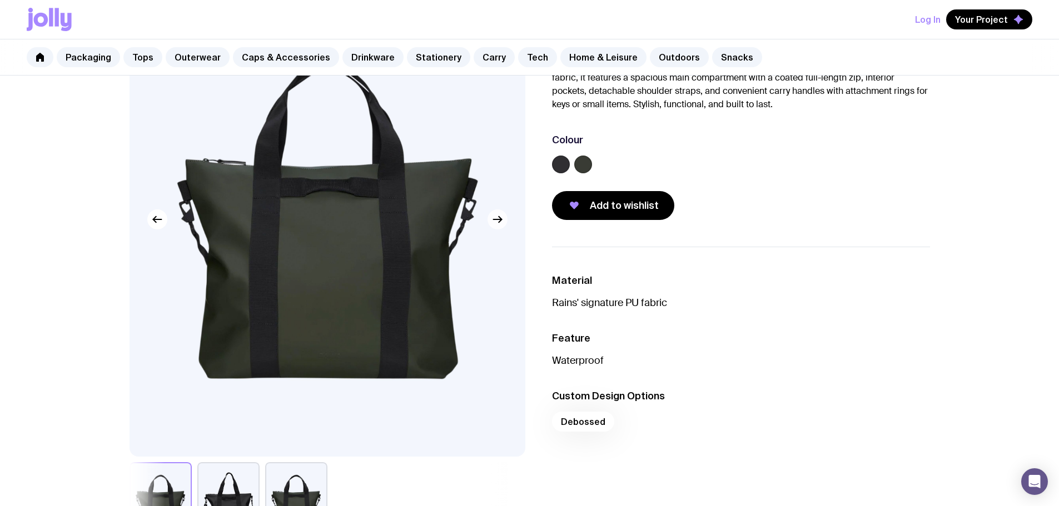
click at [488, 224] on div at bounding box center [328, 219] width 396 height 475
click at [495, 220] on icon "button" at bounding box center [497, 220] width 8 height 0
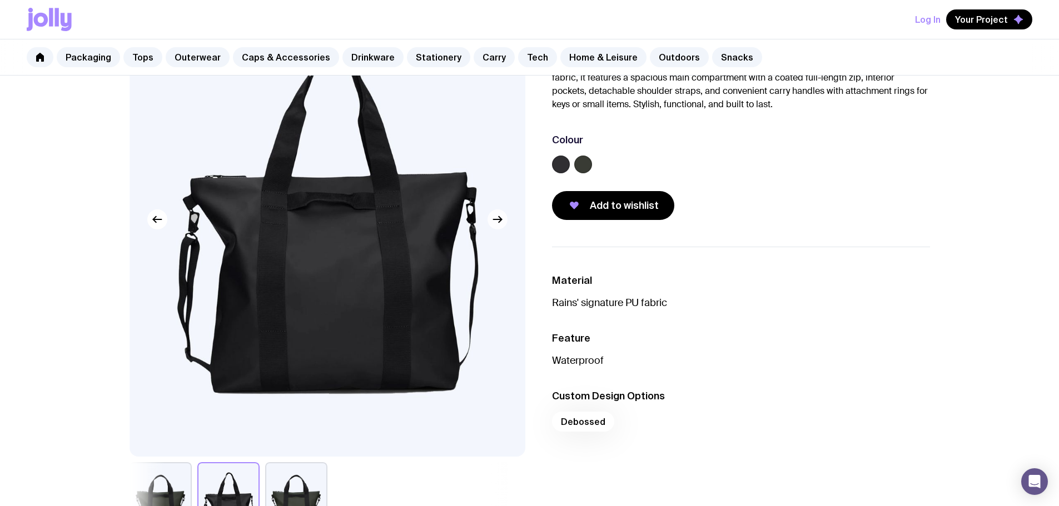
click at [496, 219] on icon "button" at bounding box center [497, 219] width 13 height 13
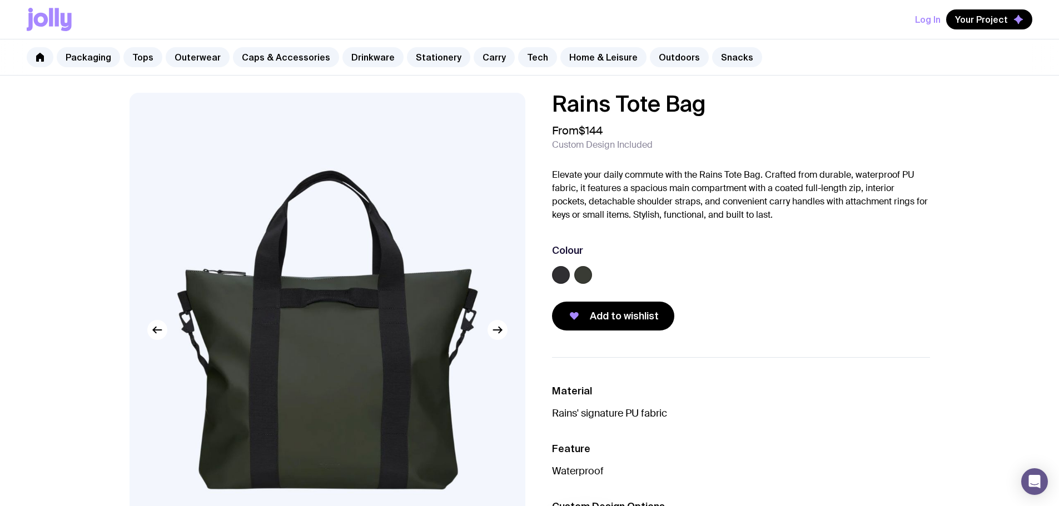
scroll to position [0, 0]
click at [95, 53] on link "Packaging" at bounding box center [88, 57] width 63 height 20
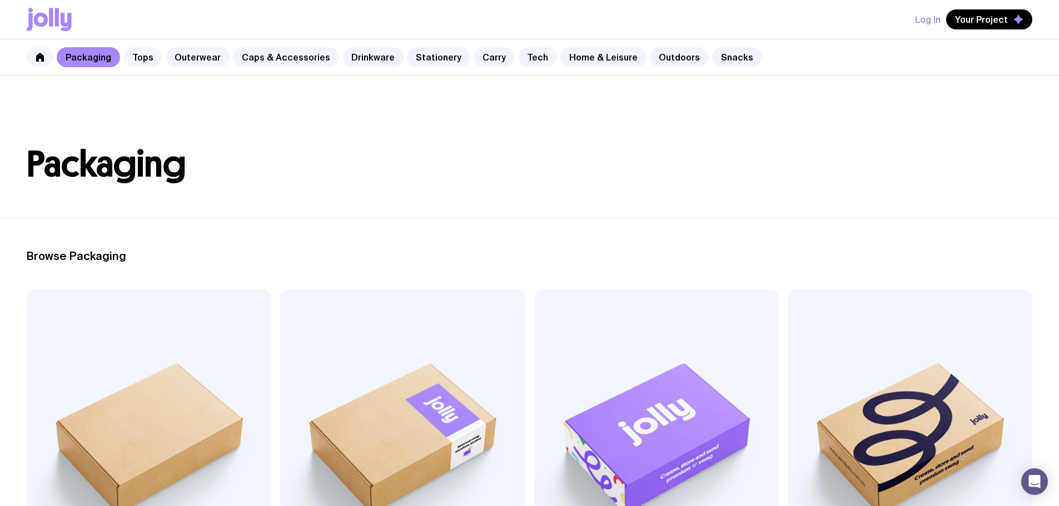
click at [123, 53] on link "Tops" at bounding box center [142, 57] width 39 height 20
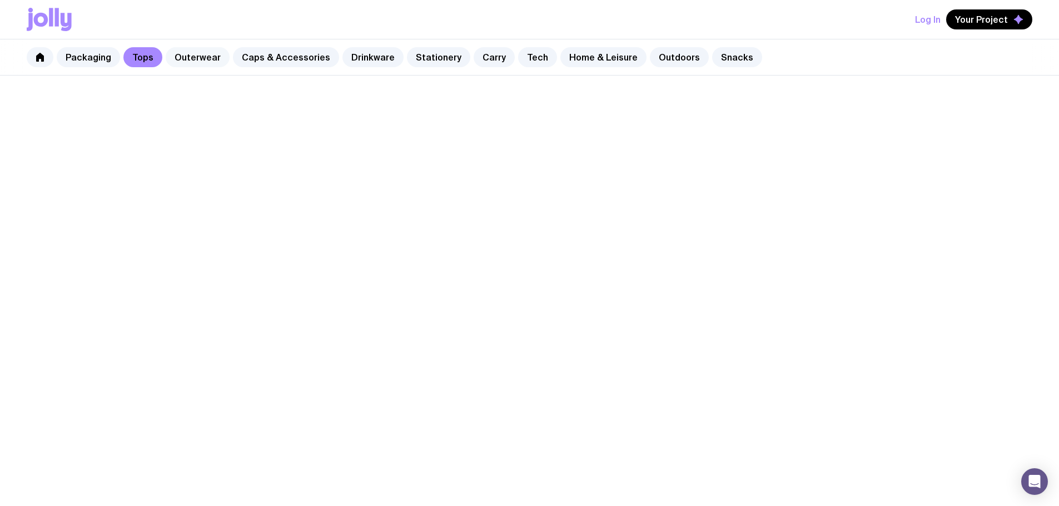
click at [205, 58] on link "Outerwear" at bounding box center [198, 57] width 64 height 20
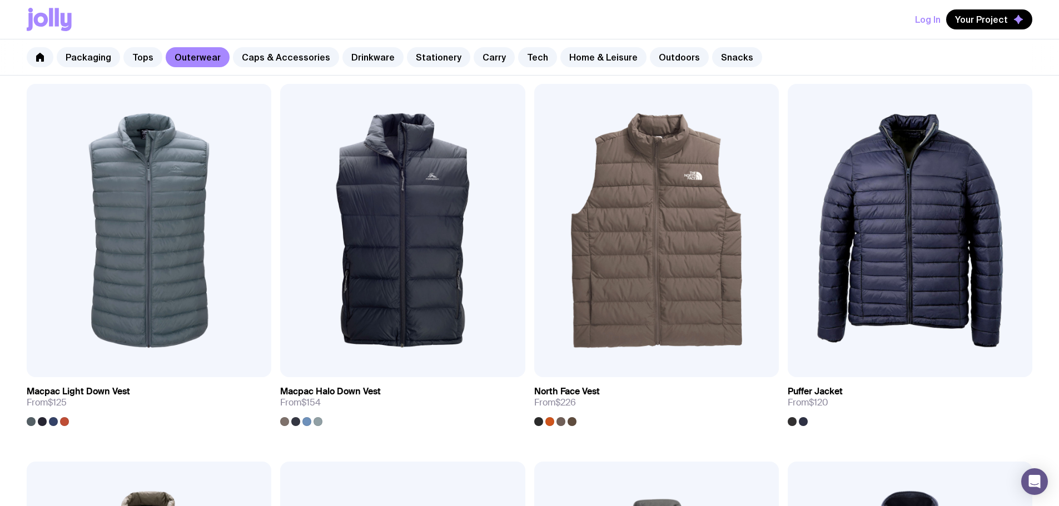
scroll to position [1043, 0]
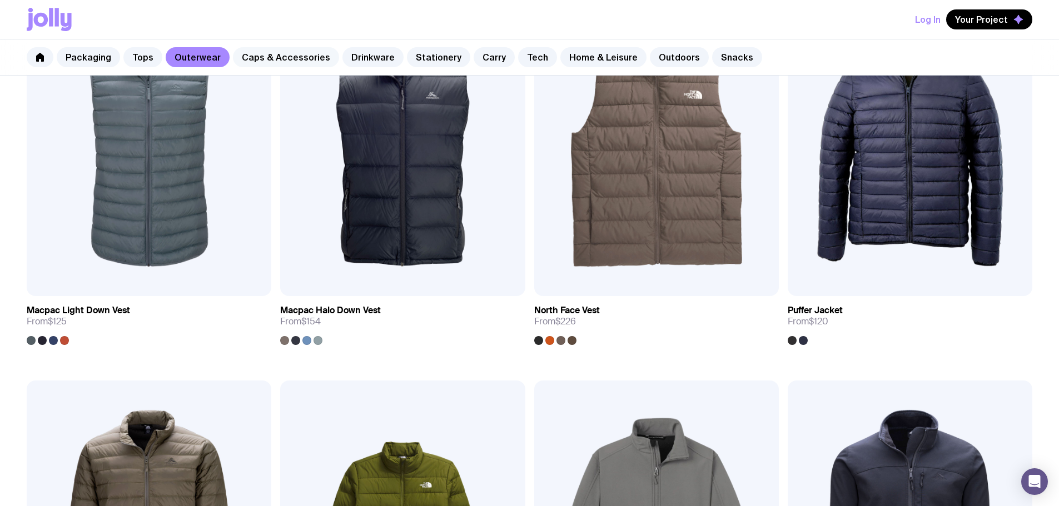
click at [281, 53] on link "Caps & Accessories" at bounding box center [286, 57] width 106 height 20
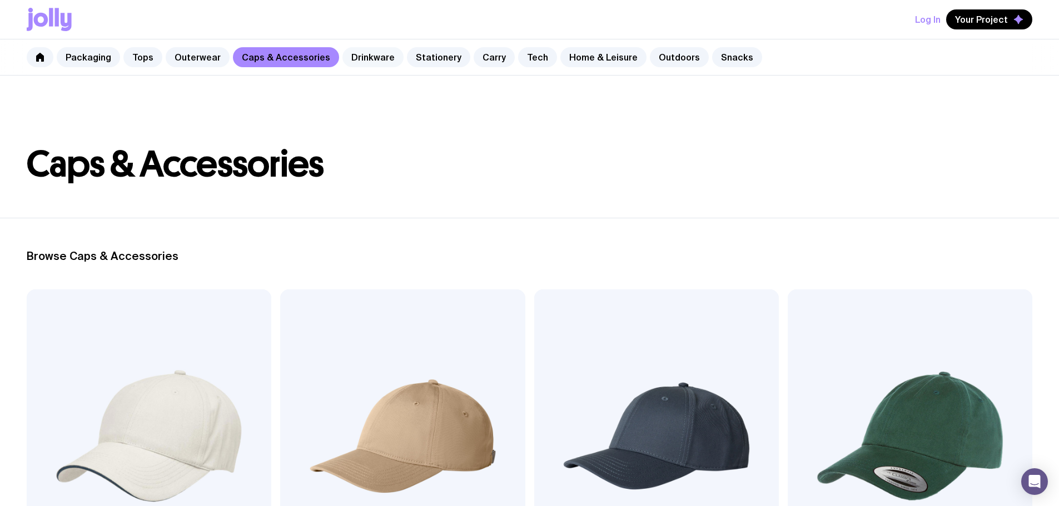
click at [371, 58] on link "Drinkware" at bounding box center [372, 57] width 61 height 20
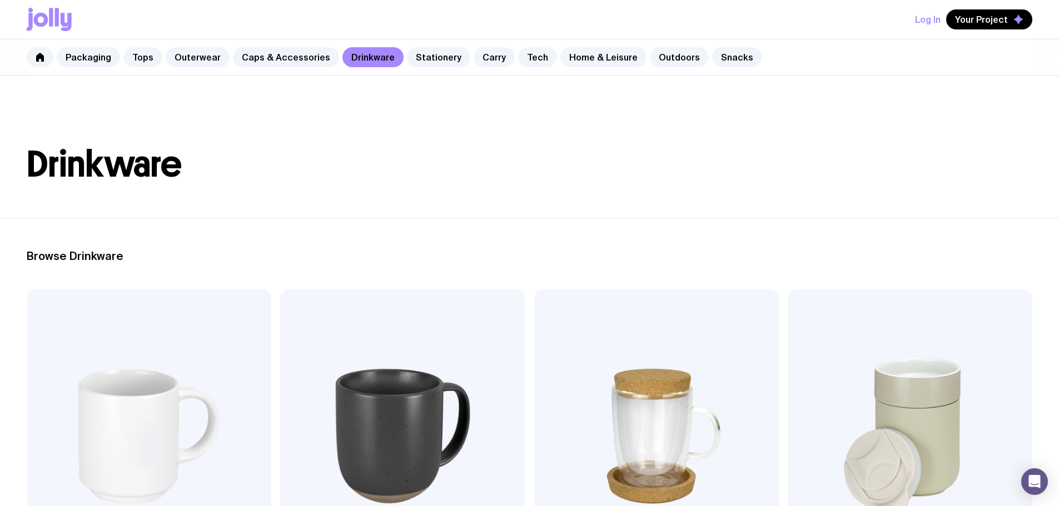
click at [853, 108] on header "Drinkware" at bounding box center [529, 147] width 1059 height 142
click at [1007, 22] on span "Your Project" at bounding box center [981, 19] width 53 height 11
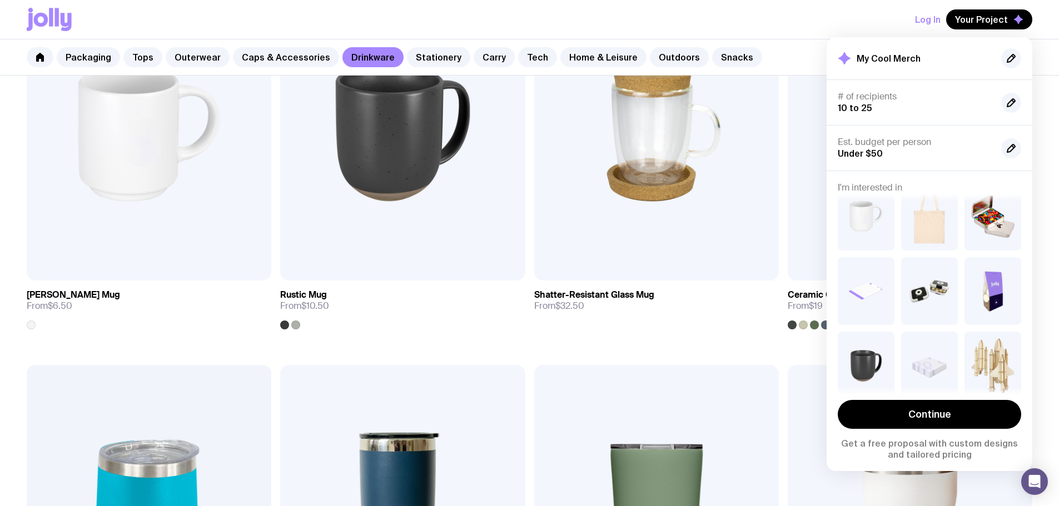
scroll to position [389, 0]
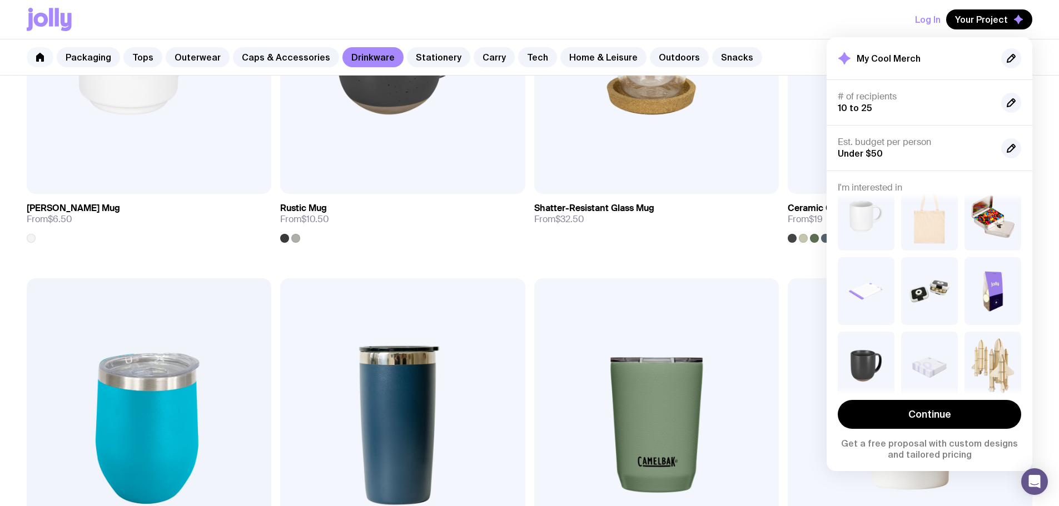
click at [37, 52] on link at bounding box center [40, 57] width 27 height 20
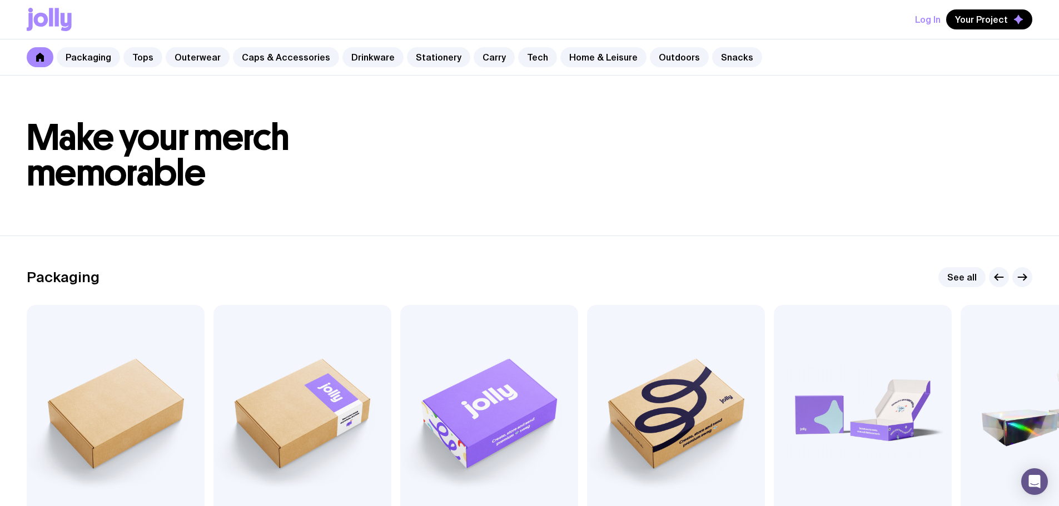
click at [855, 101] on header "Make your merch memorable" at bounding box center [529, 156] width 1059 height 160
